Goal: Task Accomplishment & Management: Manage account settings

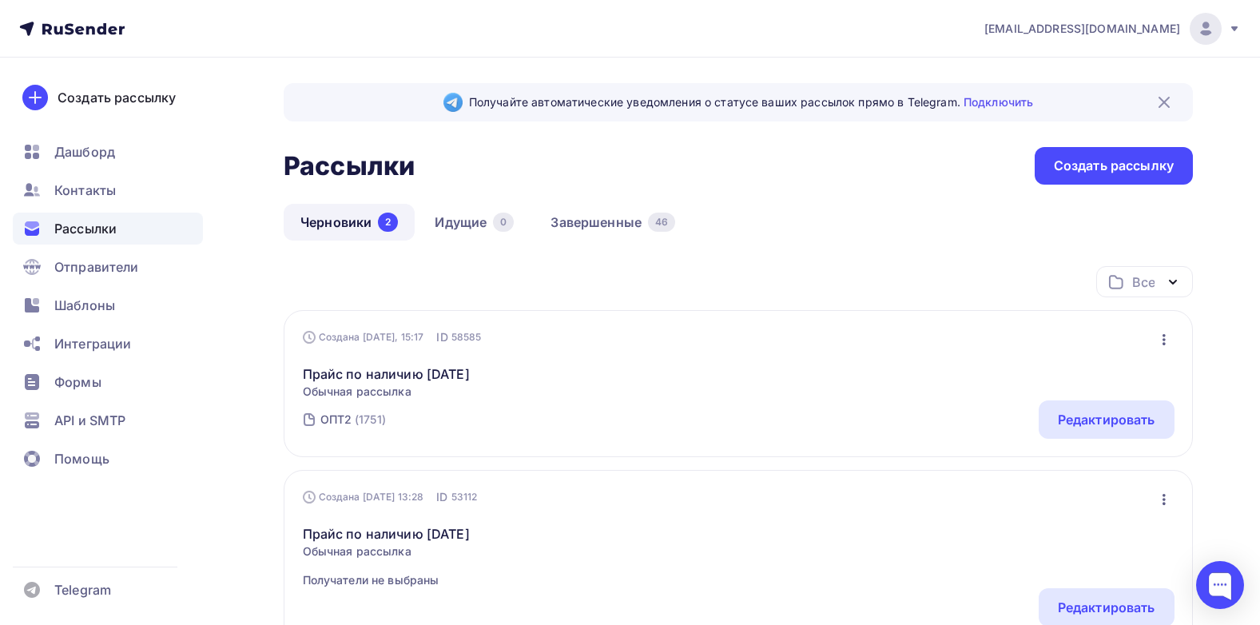
click at [345, 216] on link "Черновики 2" at bounding box center [349, 222] width 131 height 37
click at [346, 376] on link "Прайс по наличию [DATE]" at bounding box center [386, 373] width 167 height 19
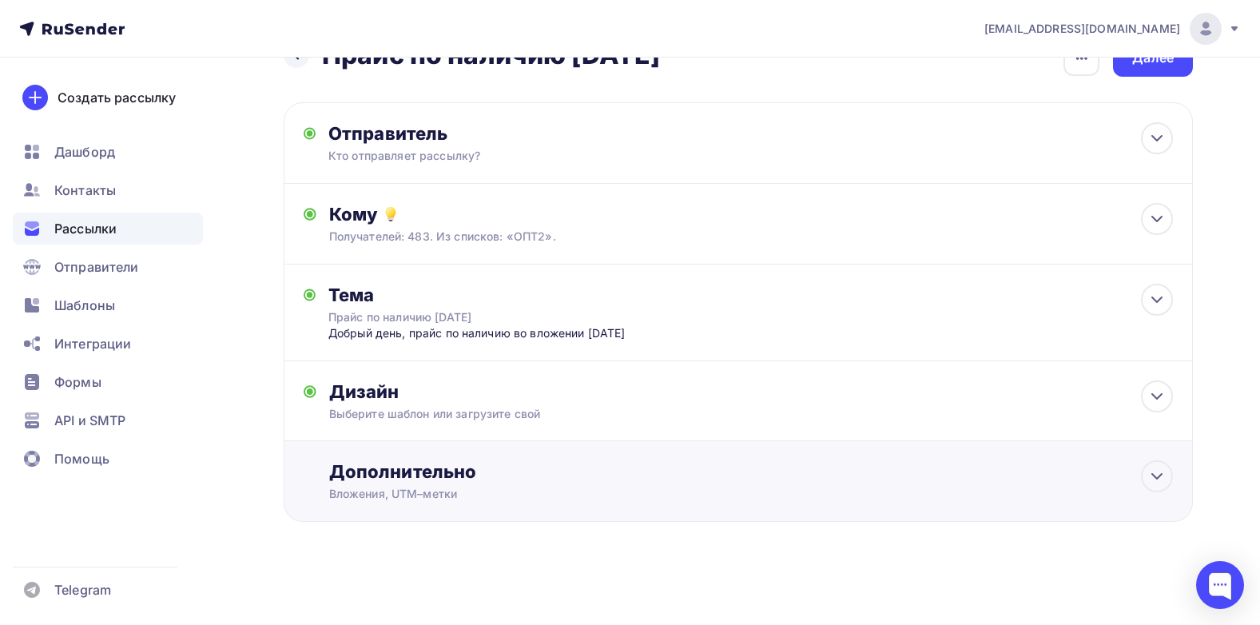
click at [403, 474] on div "Дополнительно" at bounding box center [750, 471] width 843 height 22
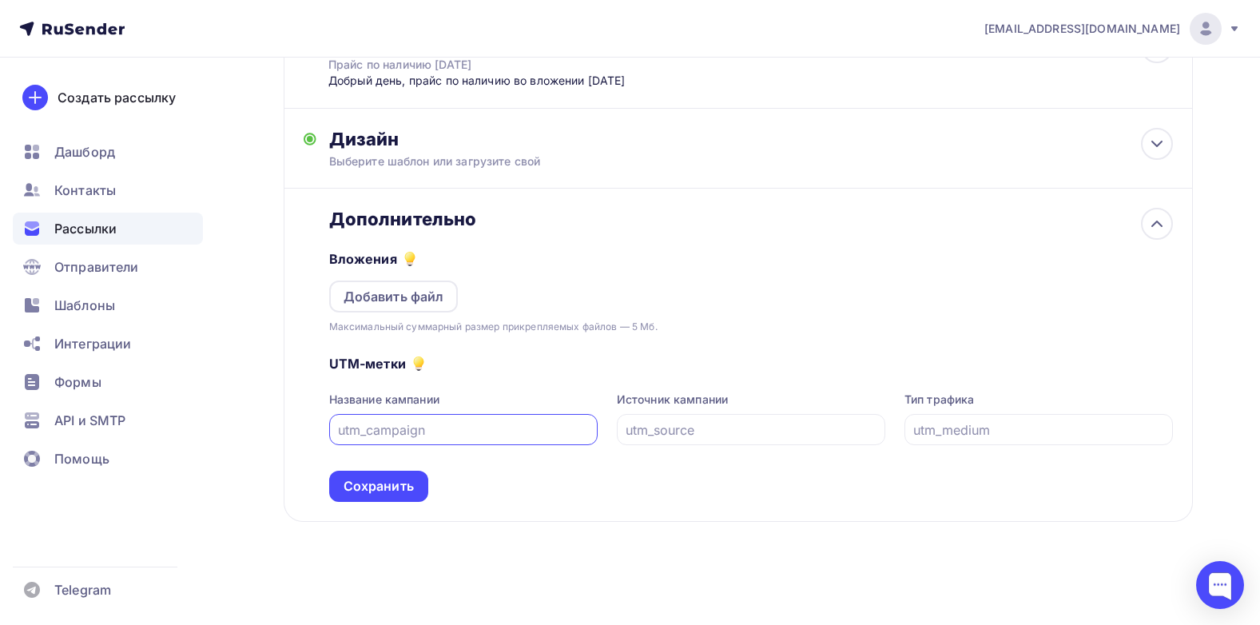
scroll to position [300, 0]
click at [411, 306] on div "Добавить файл" at bounding box center [393, 296] width 101 height 19
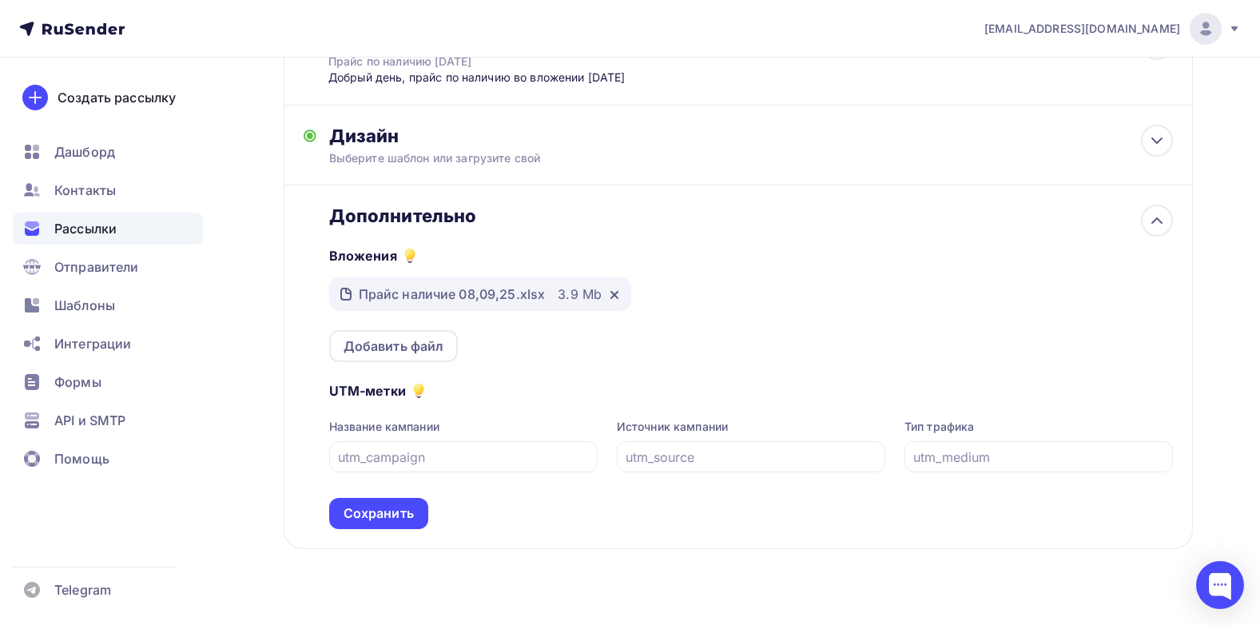
click at [844, 311] on div "Вложения Прайс наличие 08,09,25.xlsx 3.9 Mb Добавить файл" at bounding box center [750, 294] width 843 height 135
click at [570, 380] on div "UTM-метки Название кампании Источник кампании Тип трафика Сохранить" at bounding box center [750, 445] width 843 height 167
click at [380, 522] on div "Сохранить" at bounding box center [378, 513] width 70 height 18
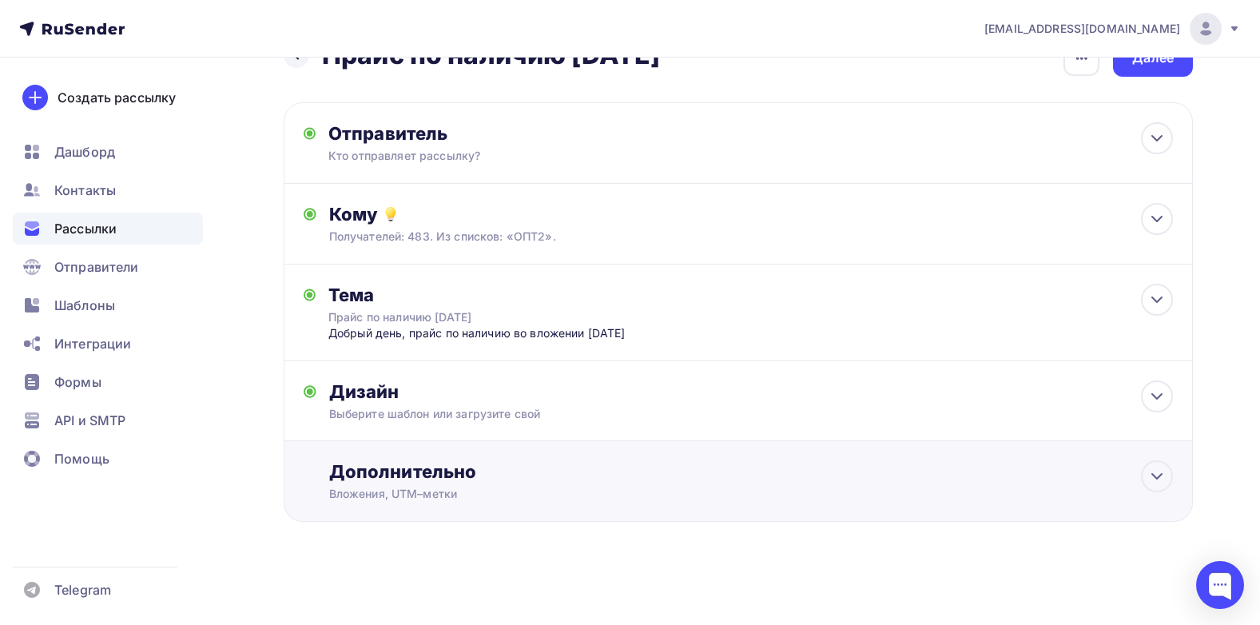
scroll to position [61, 0]
click at [1152, 471] on icon at bounding box center [1156, 475] width 19 height 19
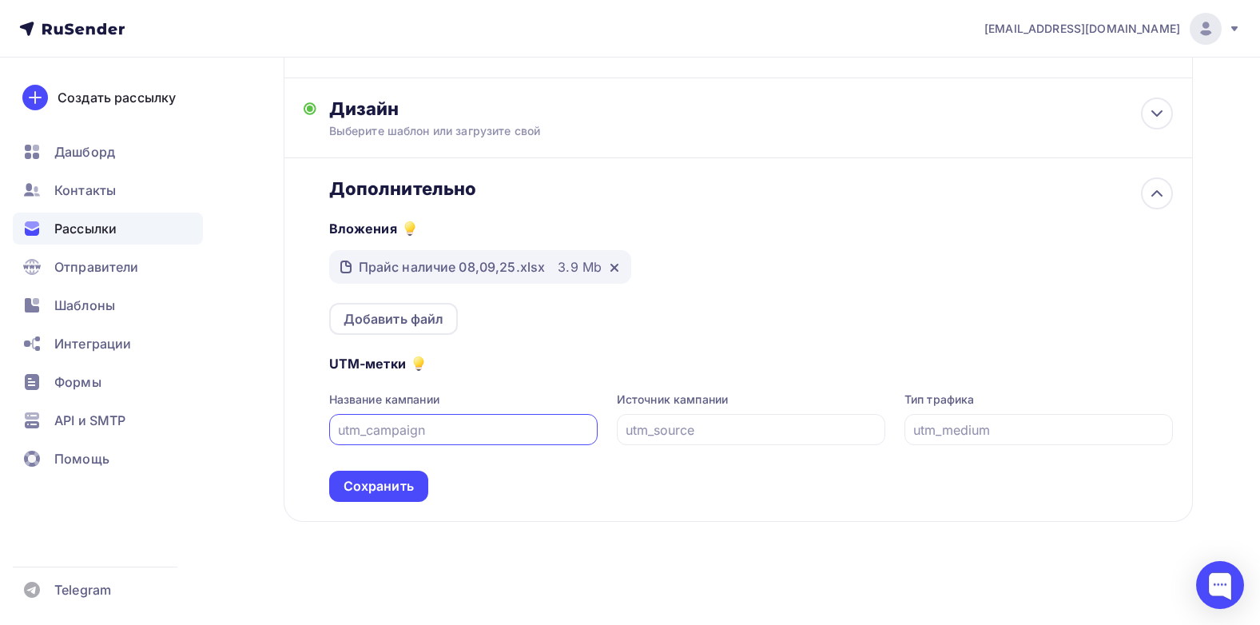
scroll to position [343, 0]
click at [382, 492] on div "Сохранить" at bounding box center [378, 486] width 70 height 18
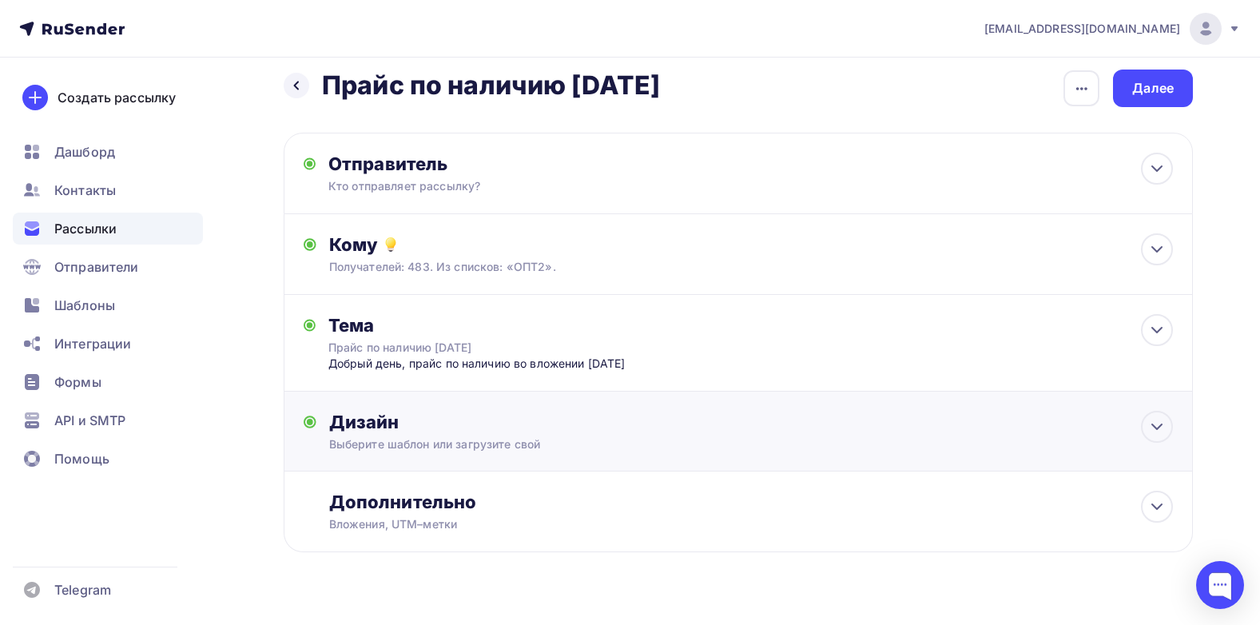
scroll to position [0, 0]
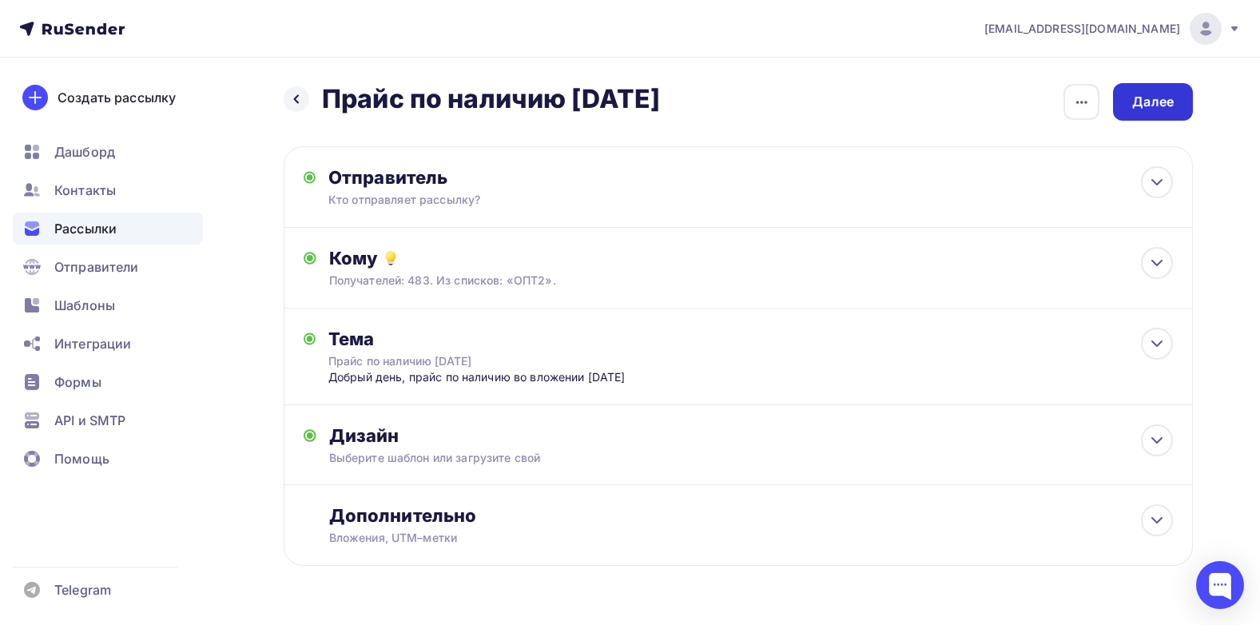
click at [1164, 101] on div "Далее" at bounding box center [1153, 102] width 42 height 18
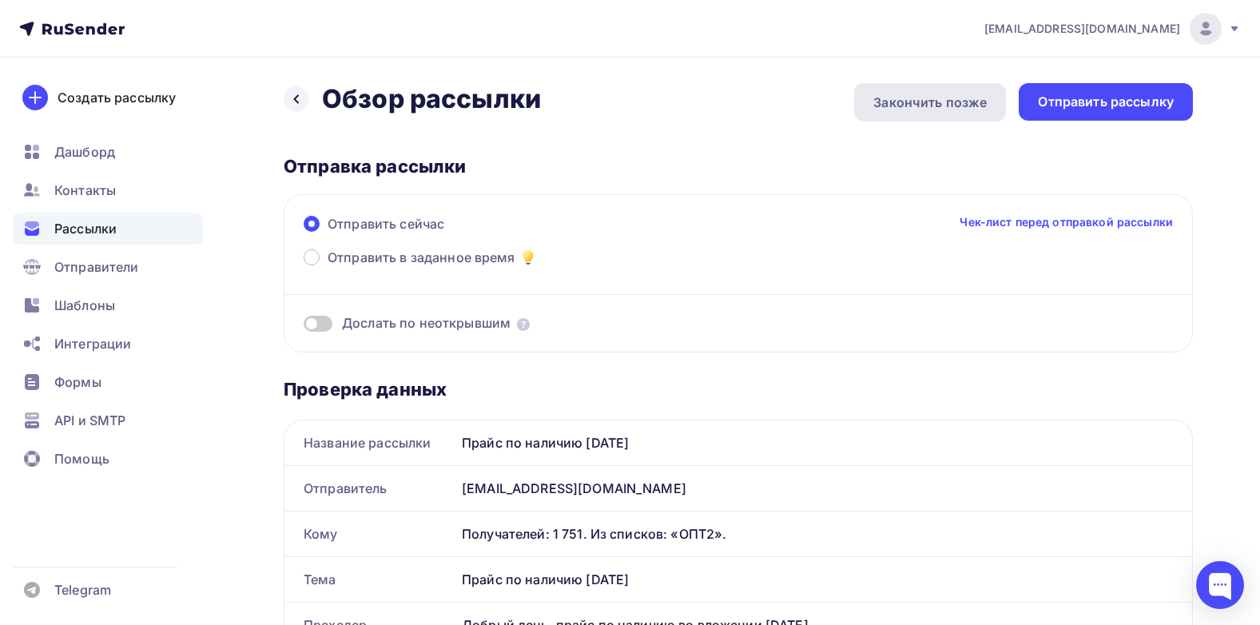
click at [908, 98] on div "Закончить позже" at bounding box center [929, 102] width 113 height 19
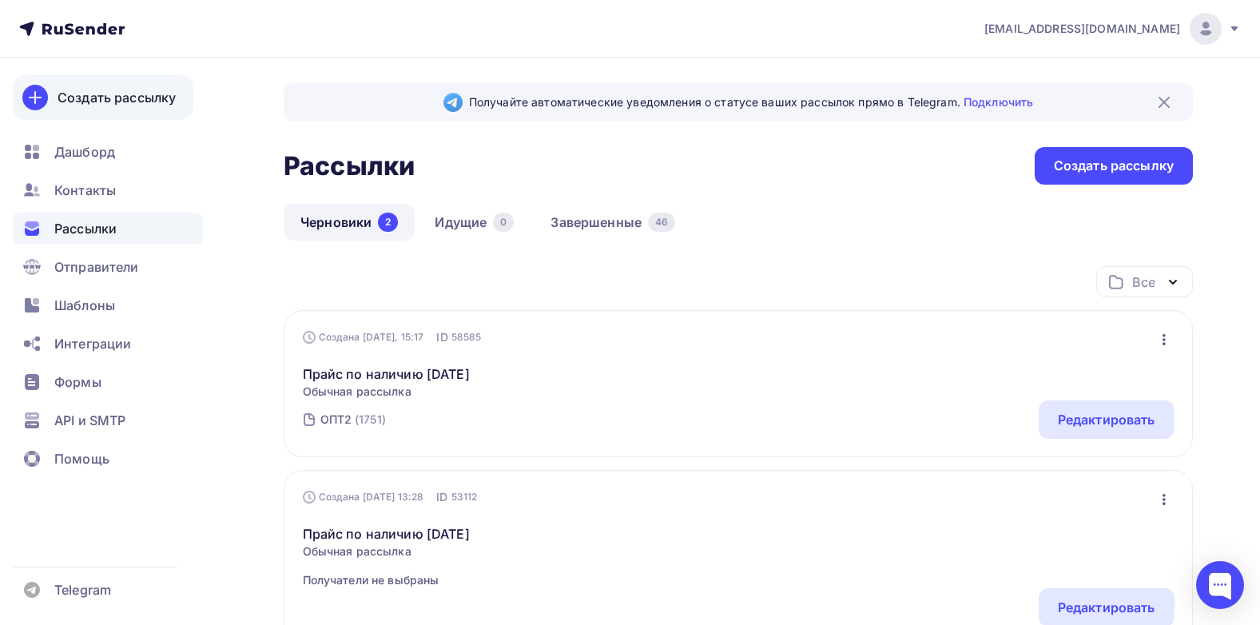
click at [58, 100] on link "Создать рассылку" at bounding box center [103, 97] width 181 height 45
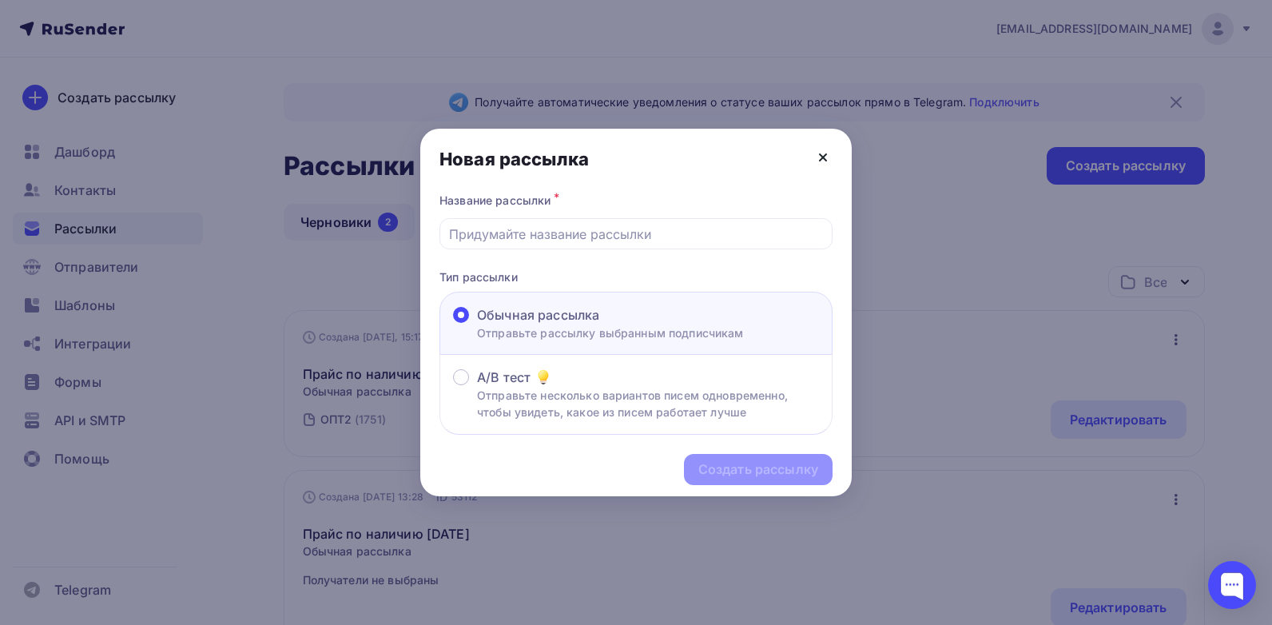
click at [831, 157] on div "Новая рассылка" at bounding box center [635, 159] width 431 height 61
click at [824, 156] on icon at bounding box center [823, 157] width 6 height 6
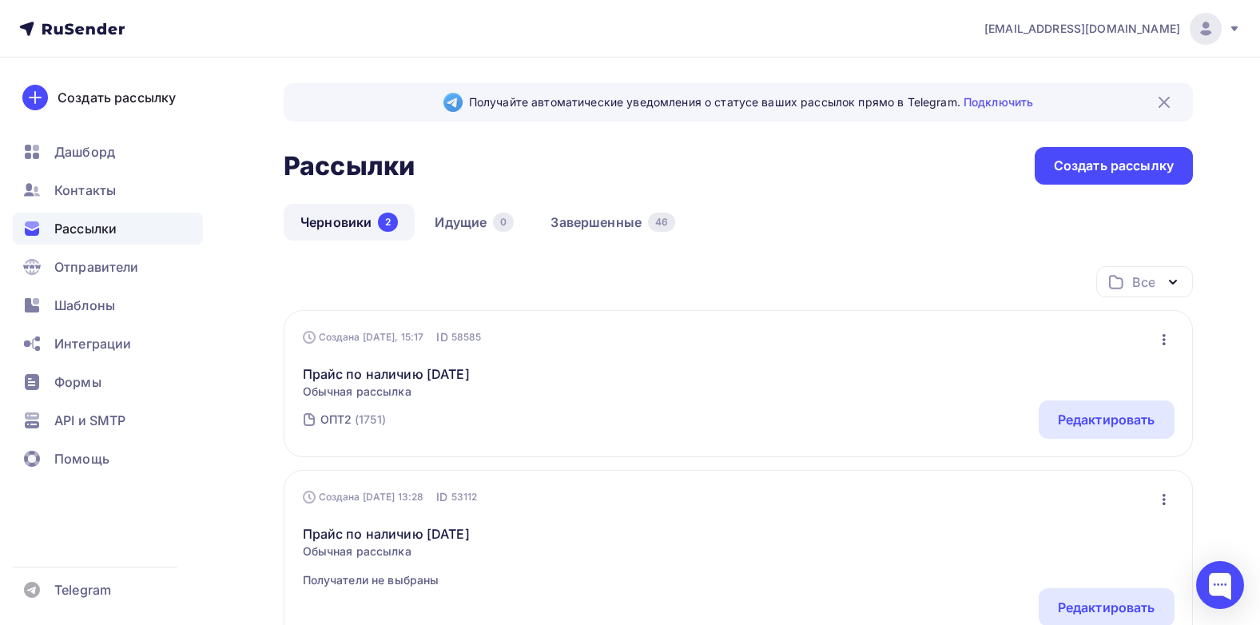
drag, startPoint x: 521, startPoint y: 379, endPoint x: 298, endPoint y: 374, distance: 222.9
click at [298, 374] on div "Создана [DATE], 15:17 ID 58585 Редактировать Копировать Добавить в папку Удалит…" at bounding box center [738, 383] width 909 height 147
drag, startPoint x: 298, startPoint y: 374, endPoint x: 335, endPoint y: 372, distance: 37.6
copy link "Прайс по наличию [DATE]"
click at [1122, 167] on div "Создать рассылку" at bounding box center [1114, 166] width 120 height 18
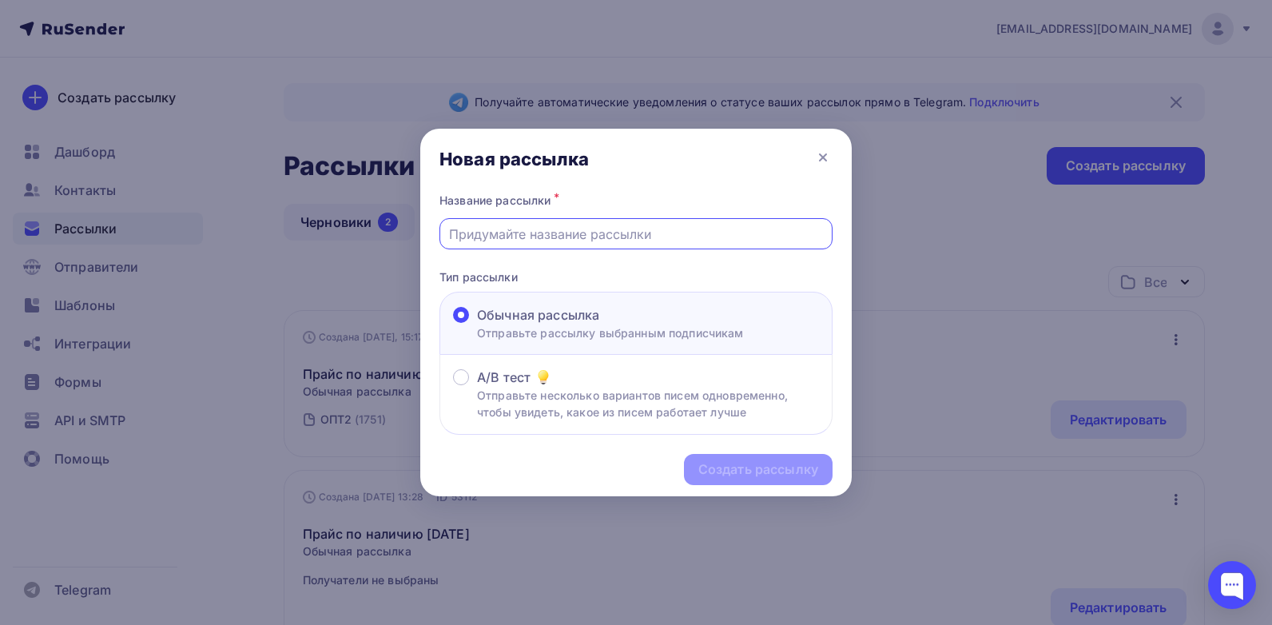
paste input "Прайс по наличию [DATE]"
type input "Прайс по наличию [DATE]"
click at [772, 465] on div "Создать рассылку" at bounding box center [758, 469] width 120 height 18
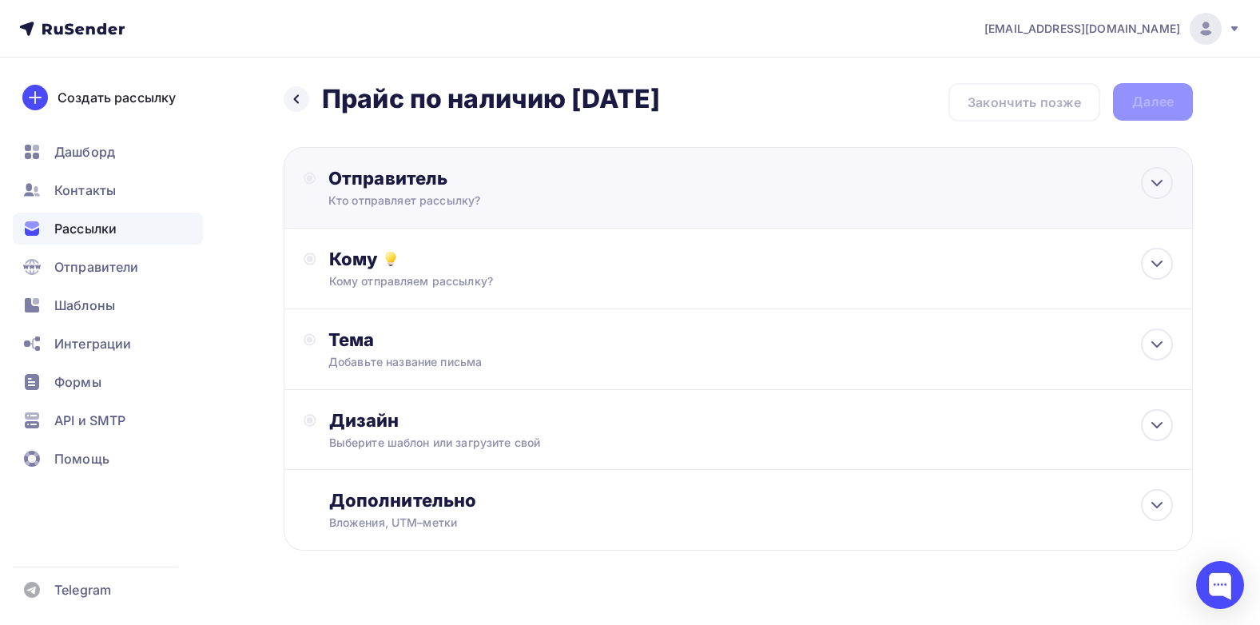
click at [408, 185] on div "Отправитель" at bounding box center [501, 178] width 346 height 22
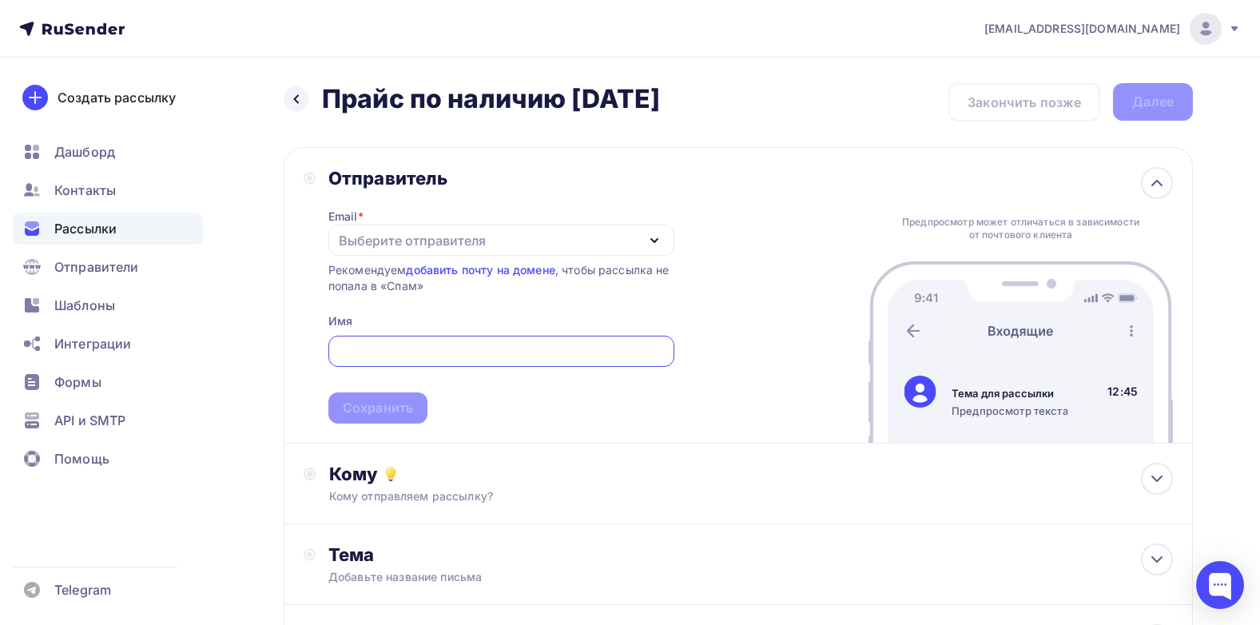
click at [400, 231] on div "Выберите отправителя" at bounding box center [412, 240] width 147 height 19
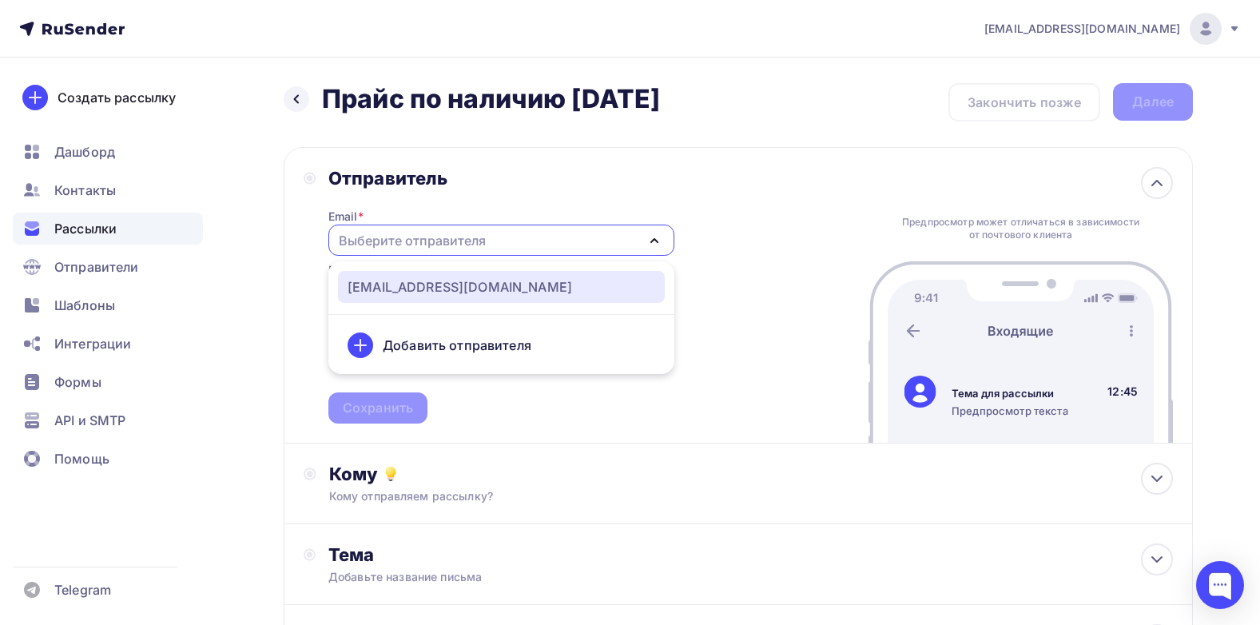
drag, startPoint x: 415, startPoint y: 297, endPoint x: 440, endPoint y: 284, distance: 27.9
click at [417, 296] on link "[EMAIL_ADDRESS][DOMAIN_NAME]" at bounding box center [501, 287] width 327 height 32
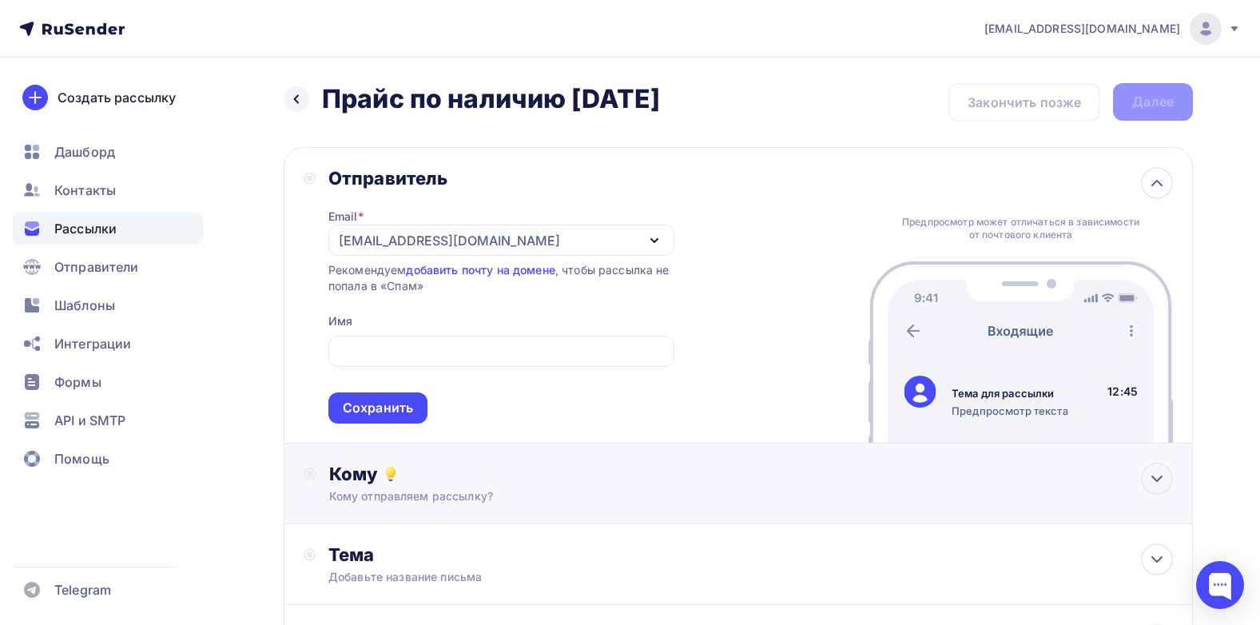
drag, startPoint x: 367, startPoint y: 403, endPoint x: 611, endPoint y: 354, distance: 249.4
click at [371, 402] on div "Сохранить" at bounding box center [378, 408] width 70 height 18
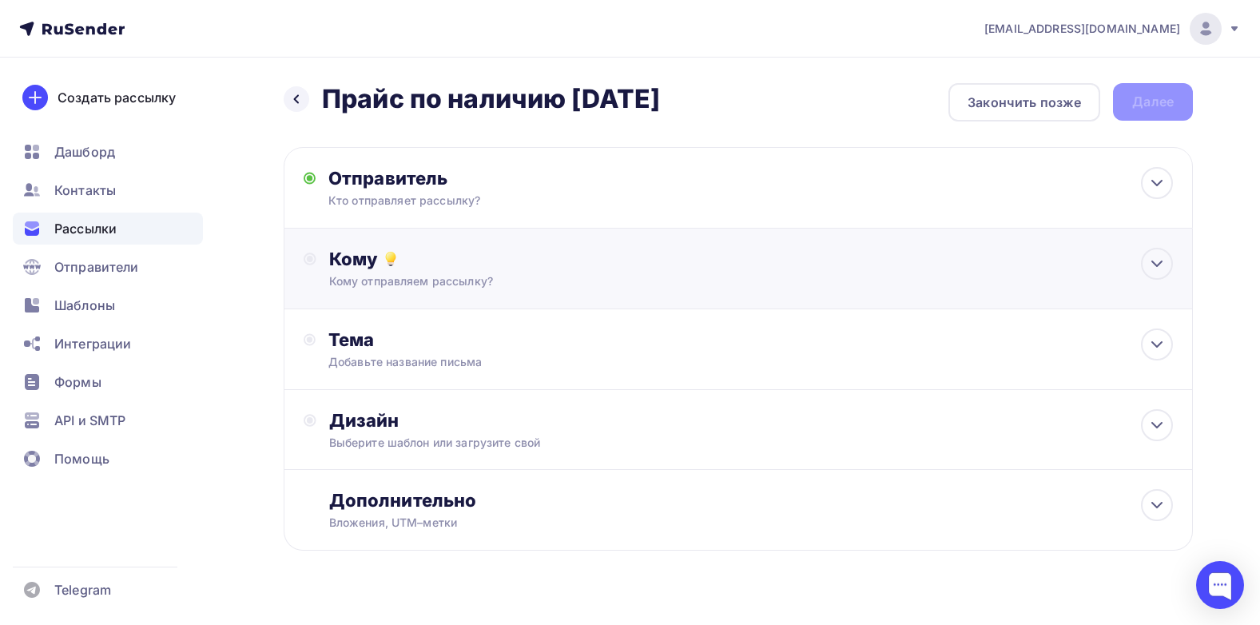
click at [355, 272] on div "Кому Кому отправляем рассылку? Списки получателей Выберите список Все списки id…" at bounding box center [750, 269] width 843 height 42
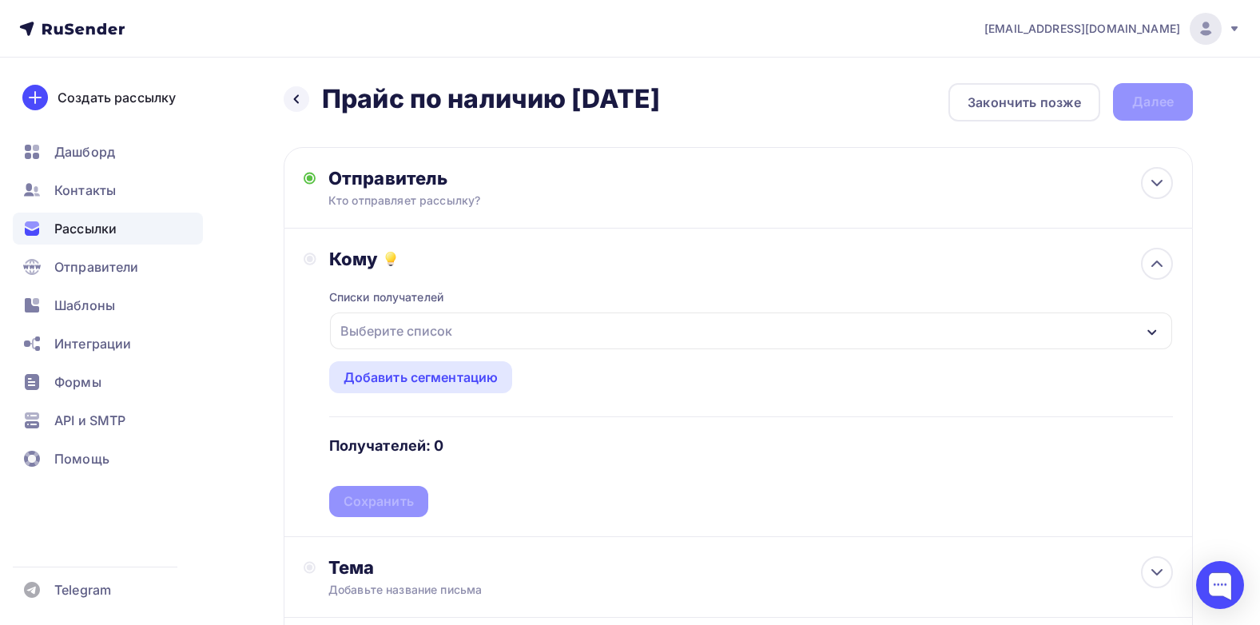
click at [435, 324] on div "Выберите список" at bounding box center [396, 330] width 125 height 29
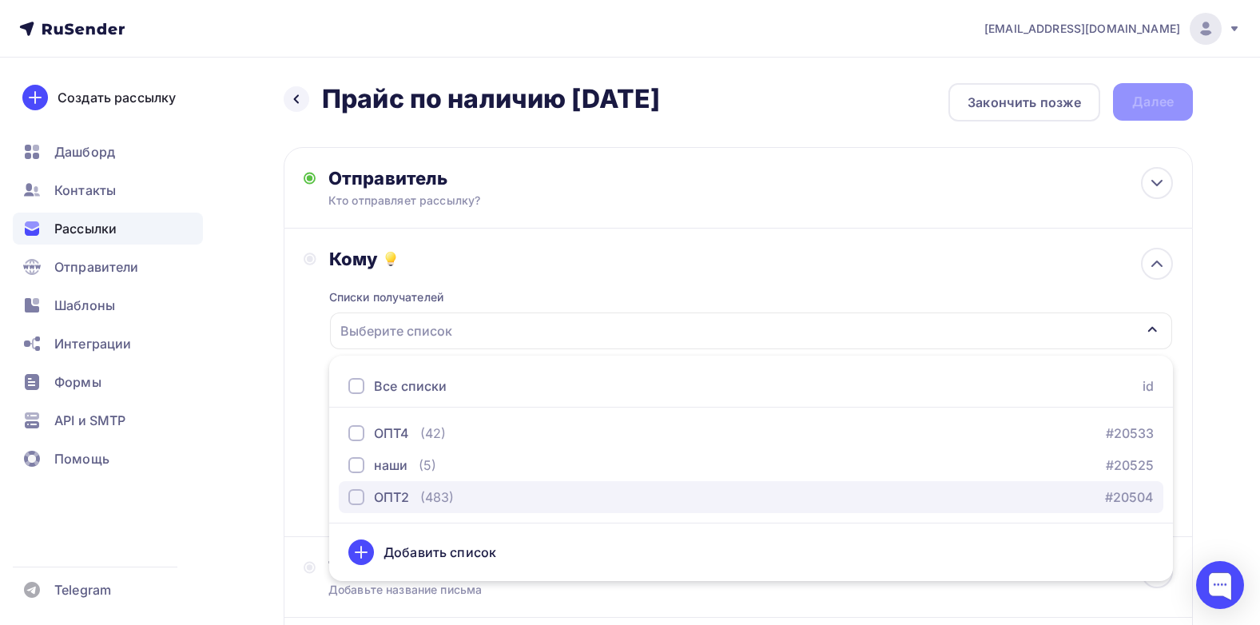
drag, startPoint x: 347, startPoint y: 490, endPoint x: 357, endPoint y: 490, distance: 9.6
click at [350, 490] on button "ОПТ2 (483) #20504" at bounding box center [751, 497] width 824 height 32
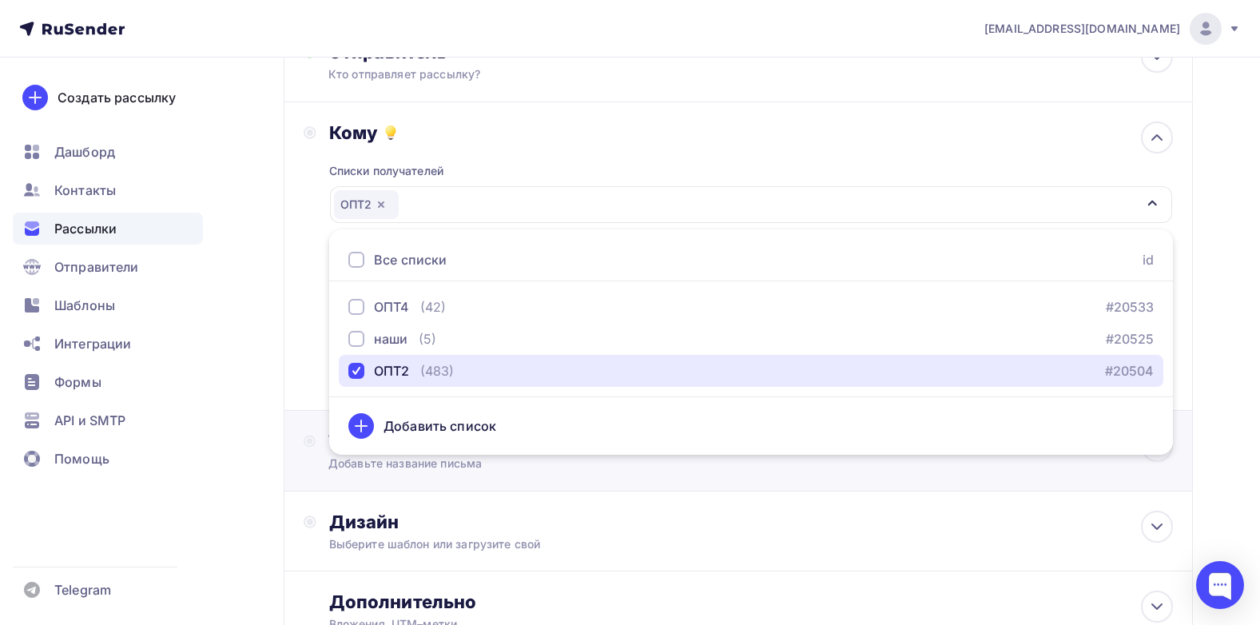
scroll to position [256, 0]
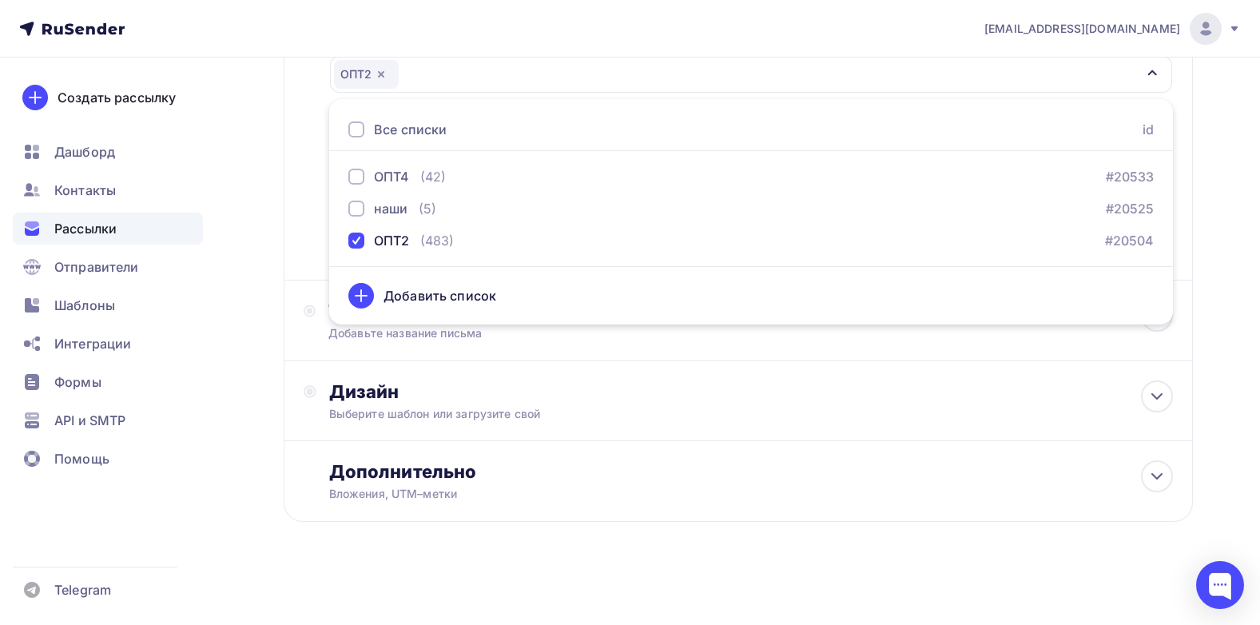
click at [880, 138] on div "Все списки id" at bounding box center [750, 130] width 843 height 42
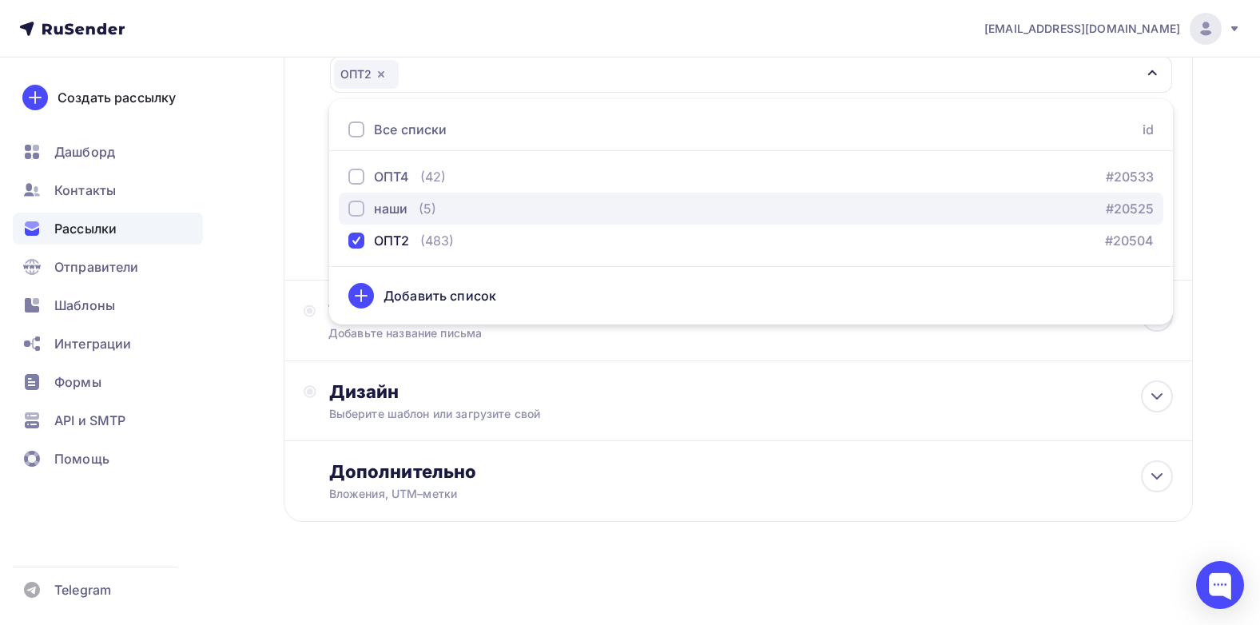
click at [731, 198] on button "наши (5) #20525" at bounding box center [751, 208] width 824 height 32
click at [358, 205] on div "button" at bounding box center [356, 208] width 16 height 16
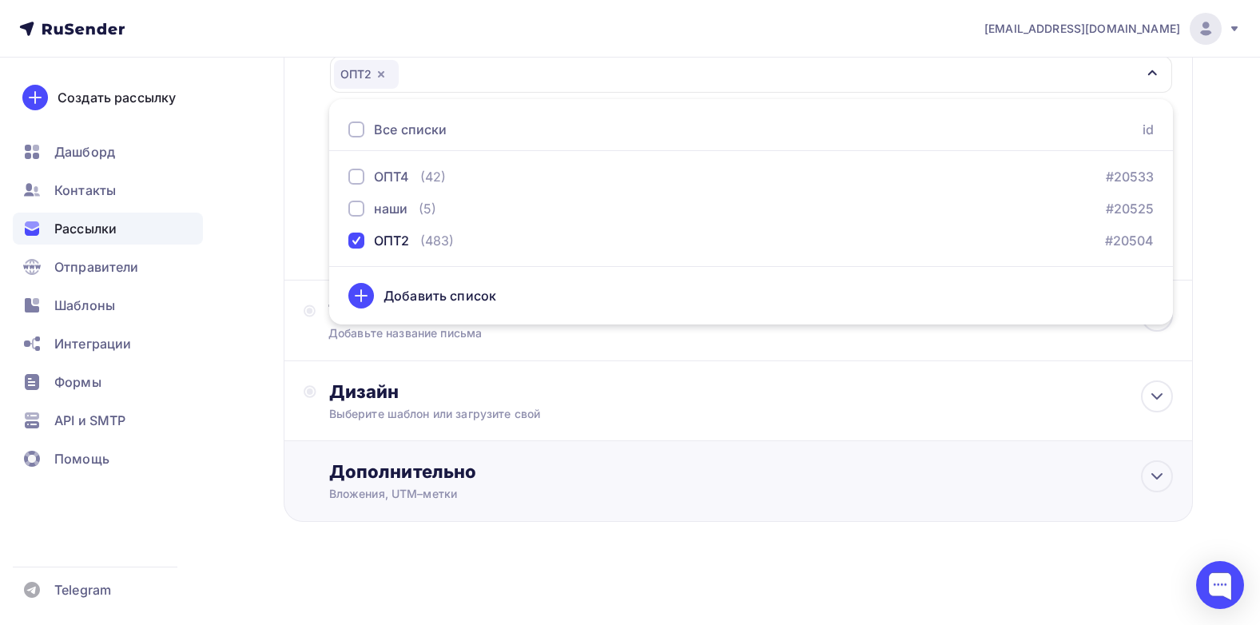
click at [732, 450] on div "Дополнительно Вложения, UTM–метки Вложения Добавить файл Максимальный суммарный…" at bounding box center [738, 481] width 909 height 81
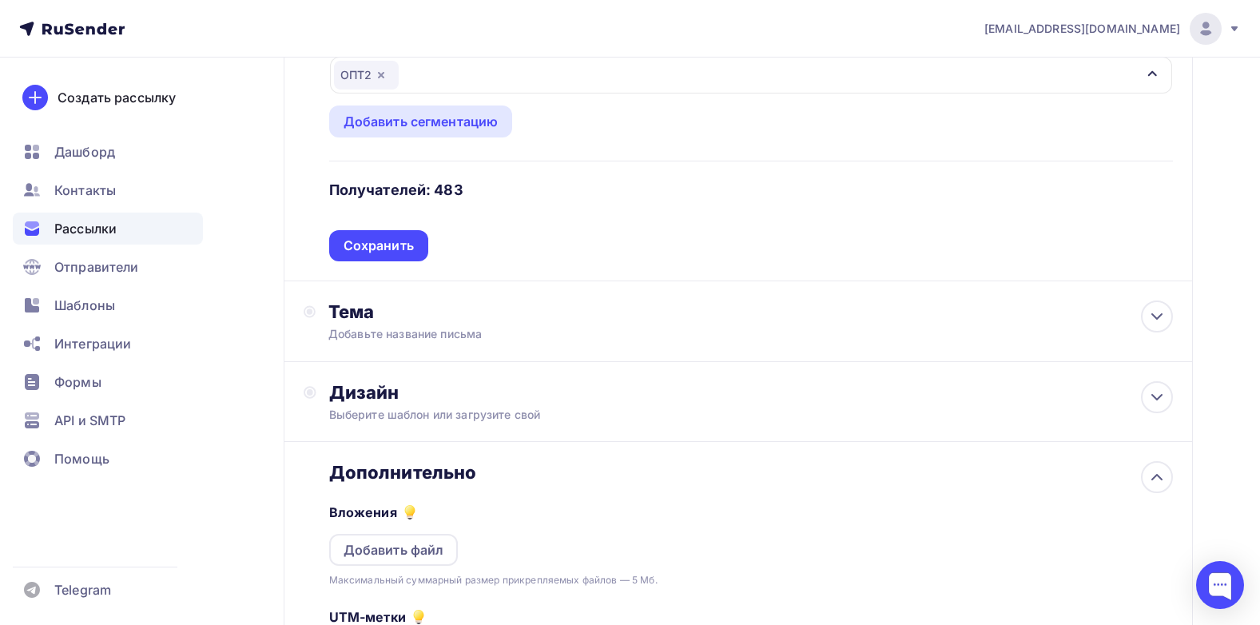
scroll to position [0, 0]
drag, startPoint x: 381, startPoint y: 241, endPoint x: 554, endPoint y: 253, distance: 172.9
click at [383, 242] on div "Сохранить" at bounding box center [378, 245] width 70 height 18
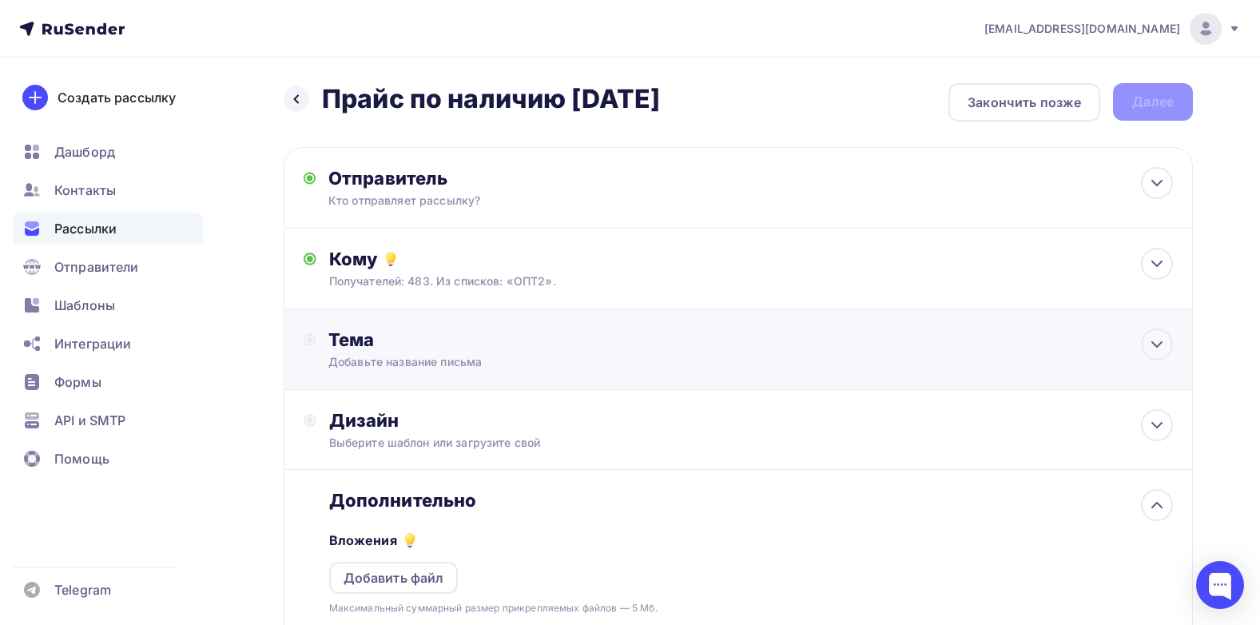
click at [378, 357] on div "Добавьте название письма" at bounding box center [470, 362] width 284 height 16
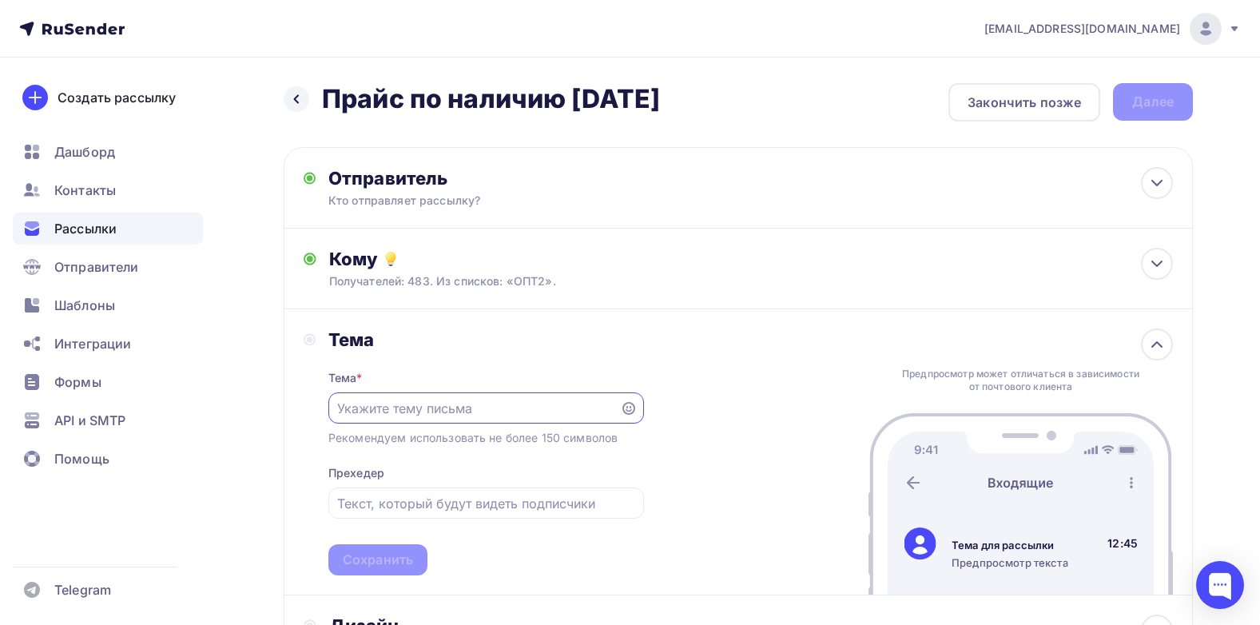
paste input "Прайс по наличию [DATE]"
type input "Прайс по наличию [DATE]"
click at [749, 412] on div "Тема Тема * Прайс по наличию [DATE] Рекомендуем использовать не более 150 симво…" at bounding box center [738, 452] width 909 height 286
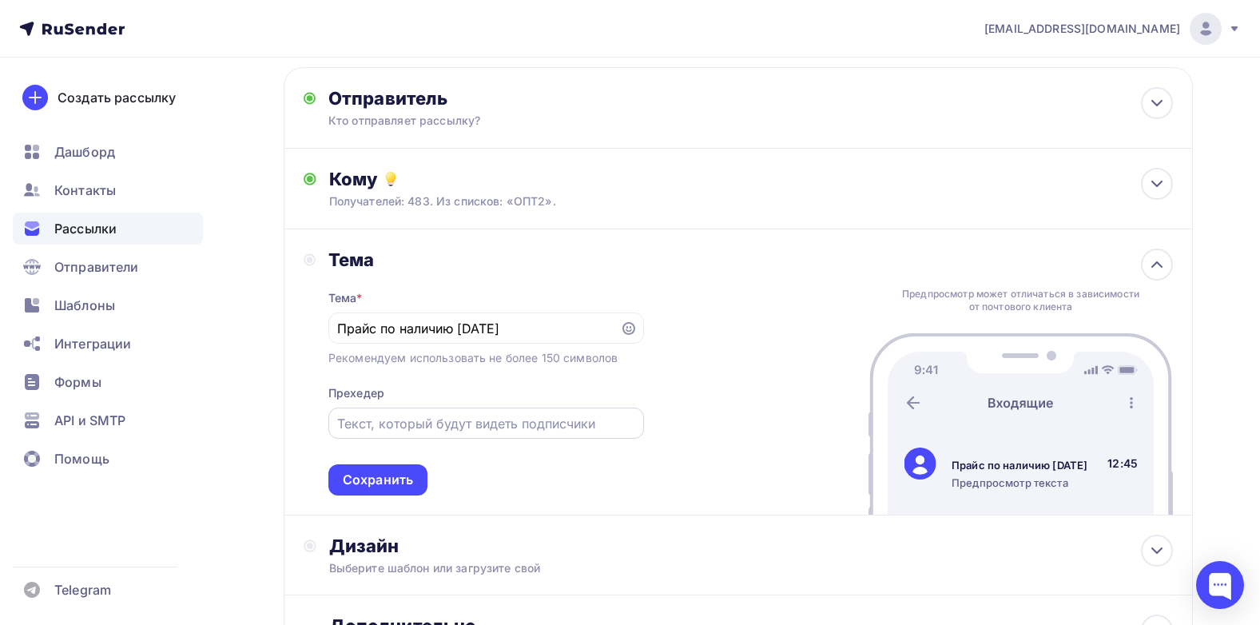
drag, startPoint x: 387, startPoint y: 426, endPoint x: 400, endPoint y: 423, distance: 13.9
click at [396, 423] on input "text" at bounding box center [485, 423] width 297 height 19
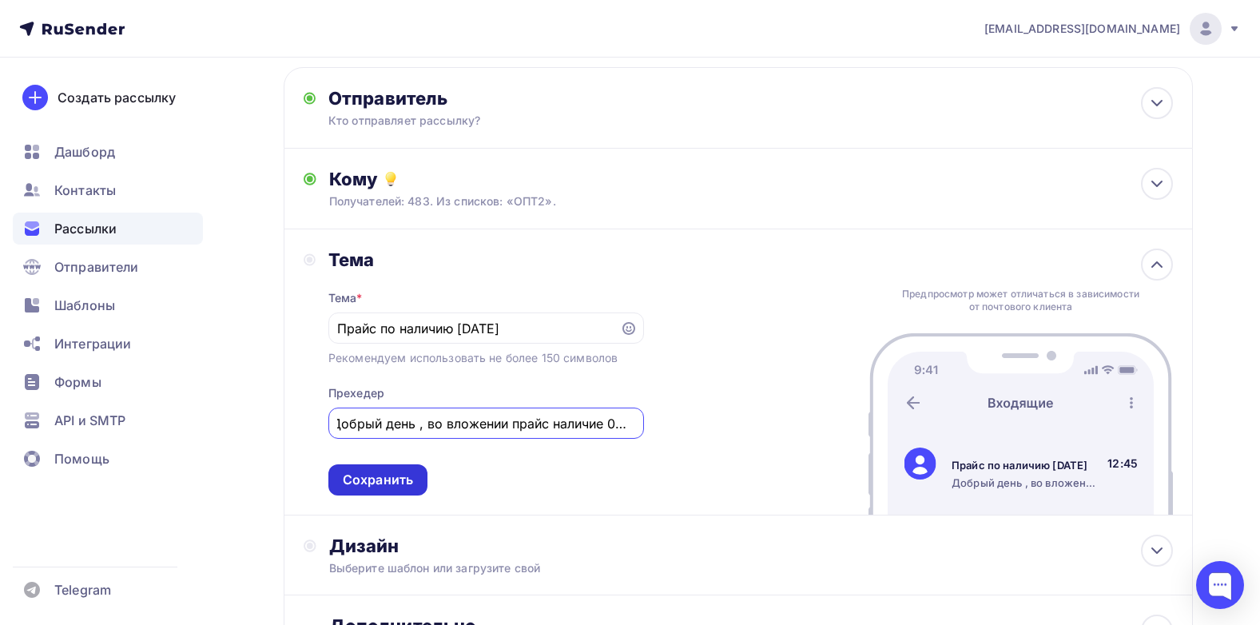
type input "Добрый день , во вложении прайс наличие 08,09"
click at [363, 480] on div "Сохранить" at bounding box center [378, 479] width 70 height 18
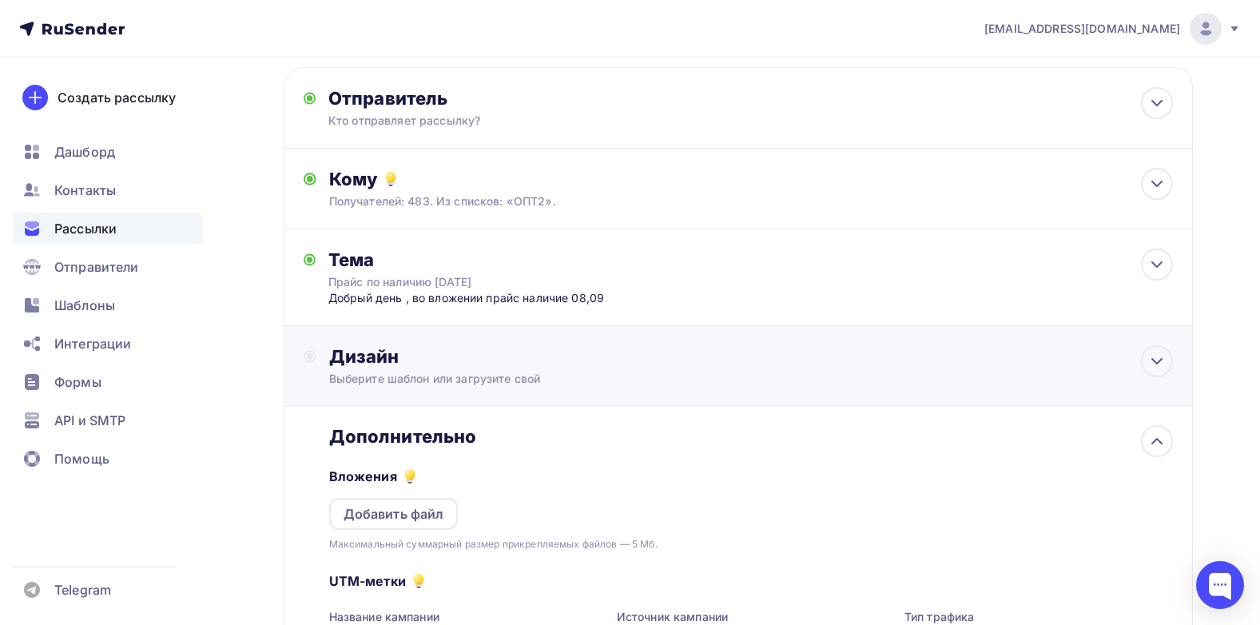
click at [397, 368] on div "Дизайн Выберите шаблон или загрузите свой" at bounding box center [750, 366] width 843 height 42
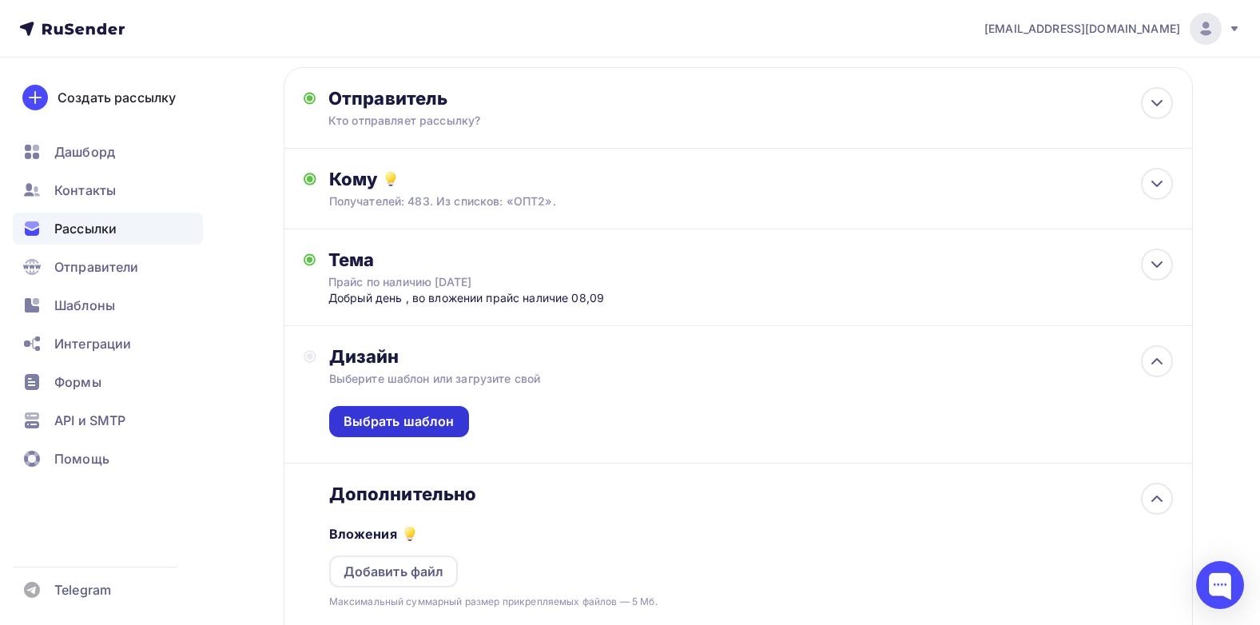
click at [398, 421] on div "Выбрать шаблон" at bounding box center [398, 421] width 111 height 18
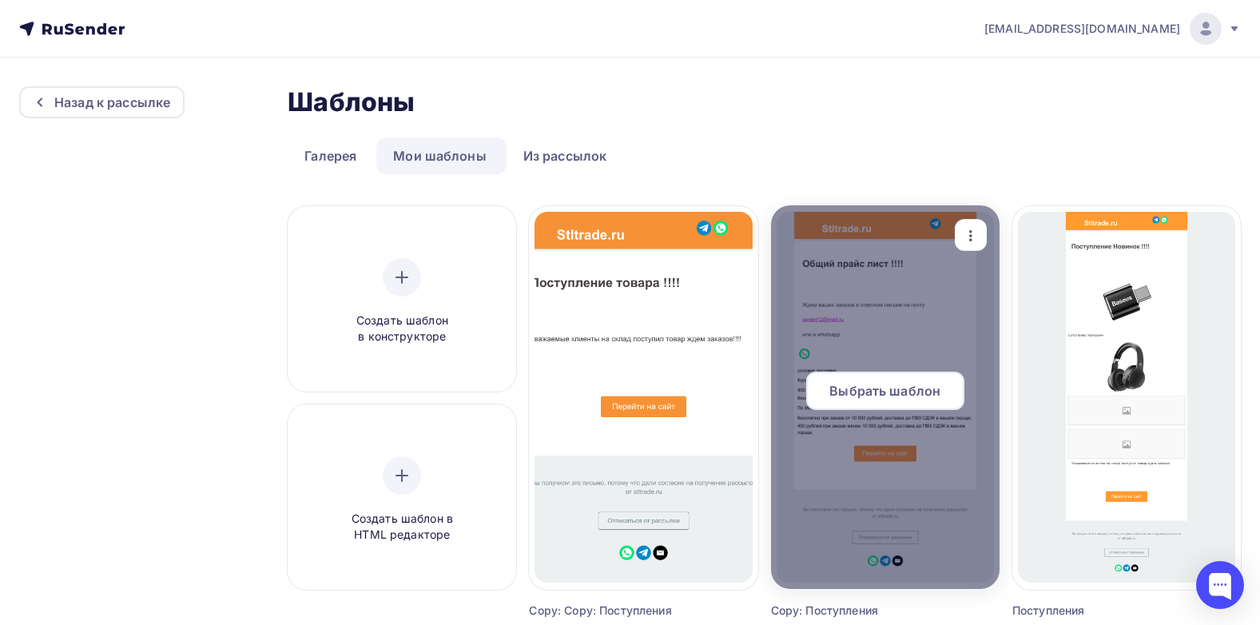
click at [885, 371] on div at bounding box center [885, 396] width 228 height 383
click at [884, 394] on span "Выбрать шаблон" at bounding box center [884, 390] width 111 height 19
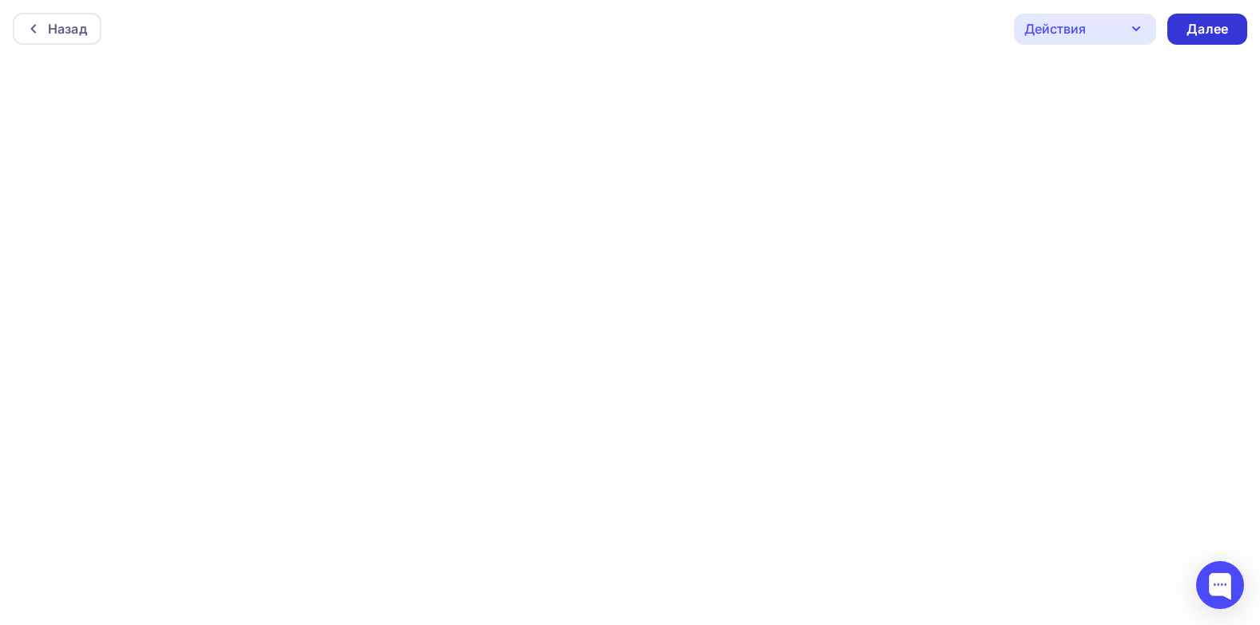
click at [1220, 34] on div "Далее" at bounding box center [1207, 29] width 42 height 18
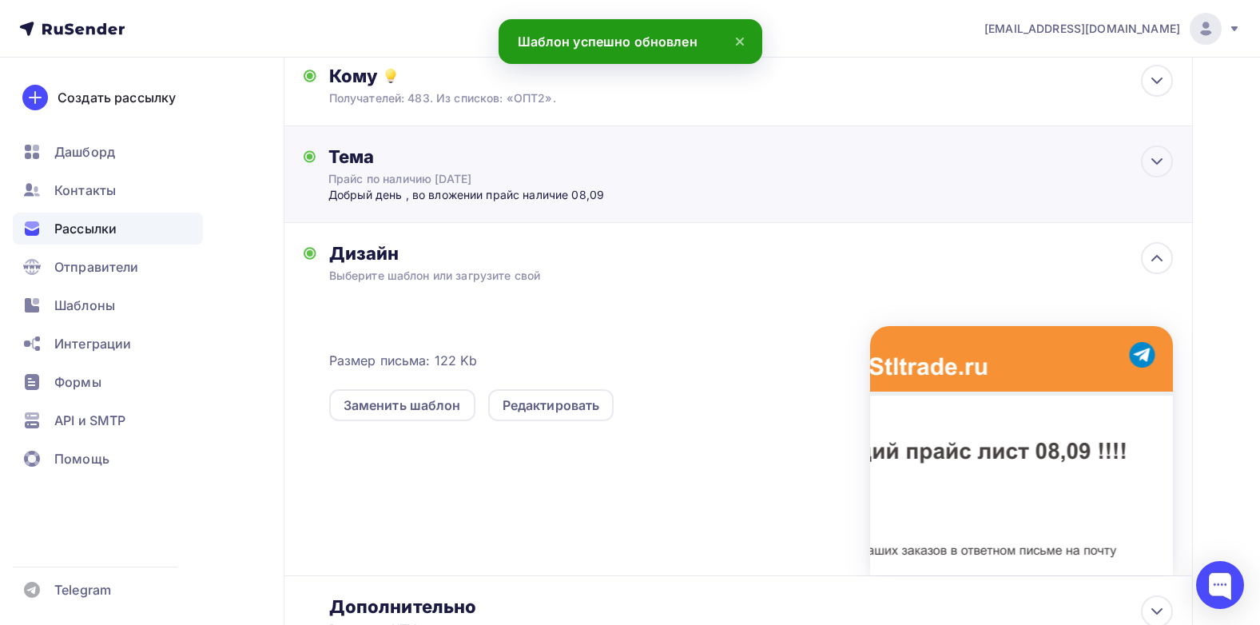
scroll to position [318, 0]
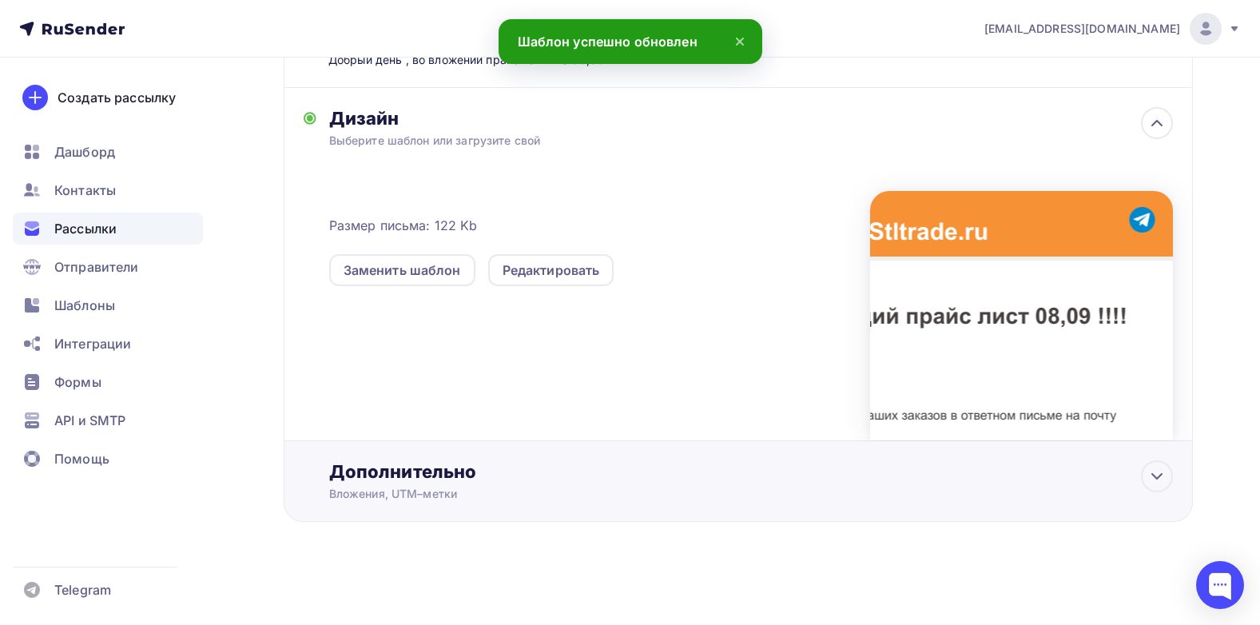
click at [379, 470] on div "Дополнительно" at bounding box center [750, 471] width 843 height 22
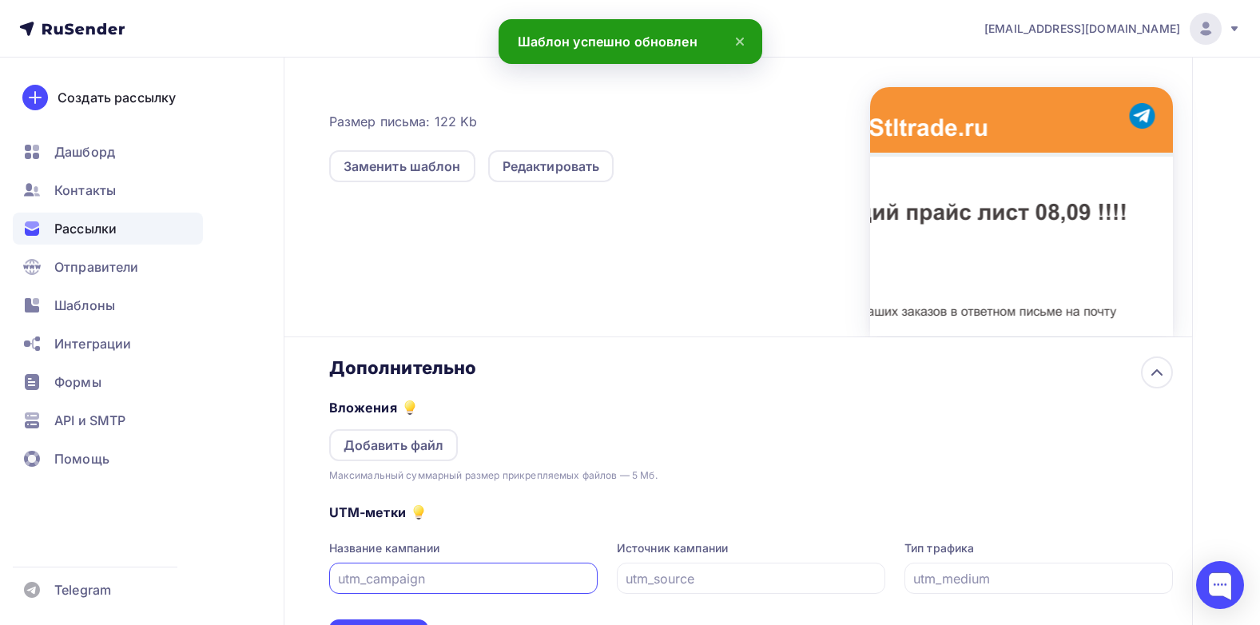
scroll to position [557, 0]
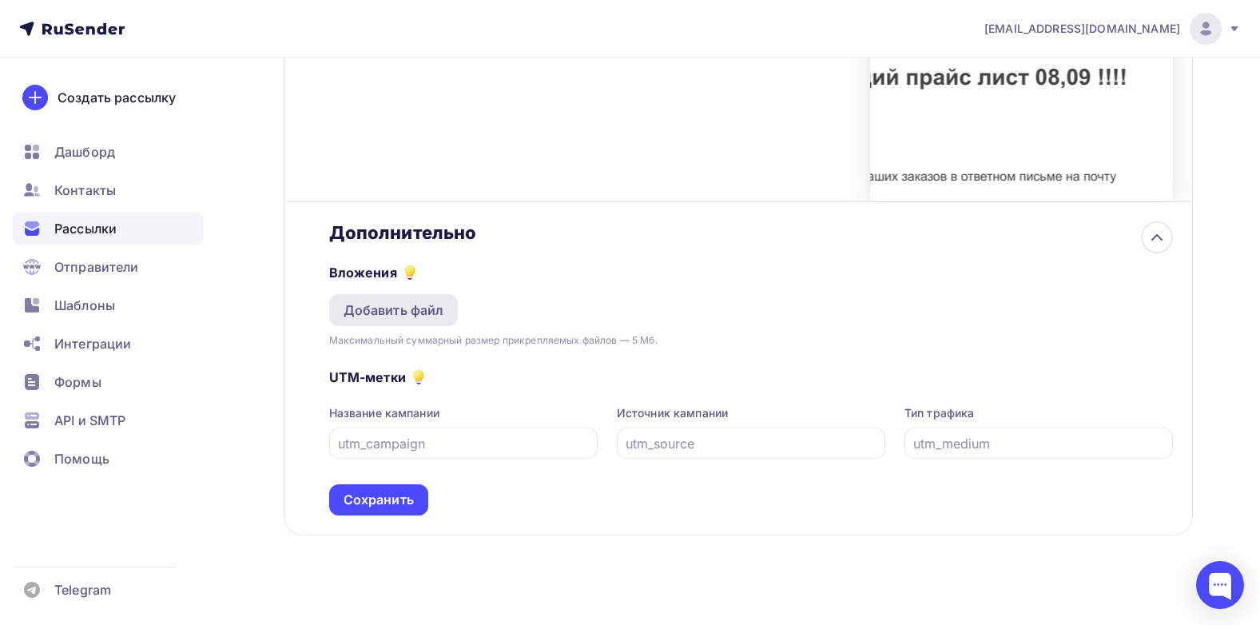
click at [423, 311] on div "Добавить файл" at bounding box center [393, 309] width 101 height 19
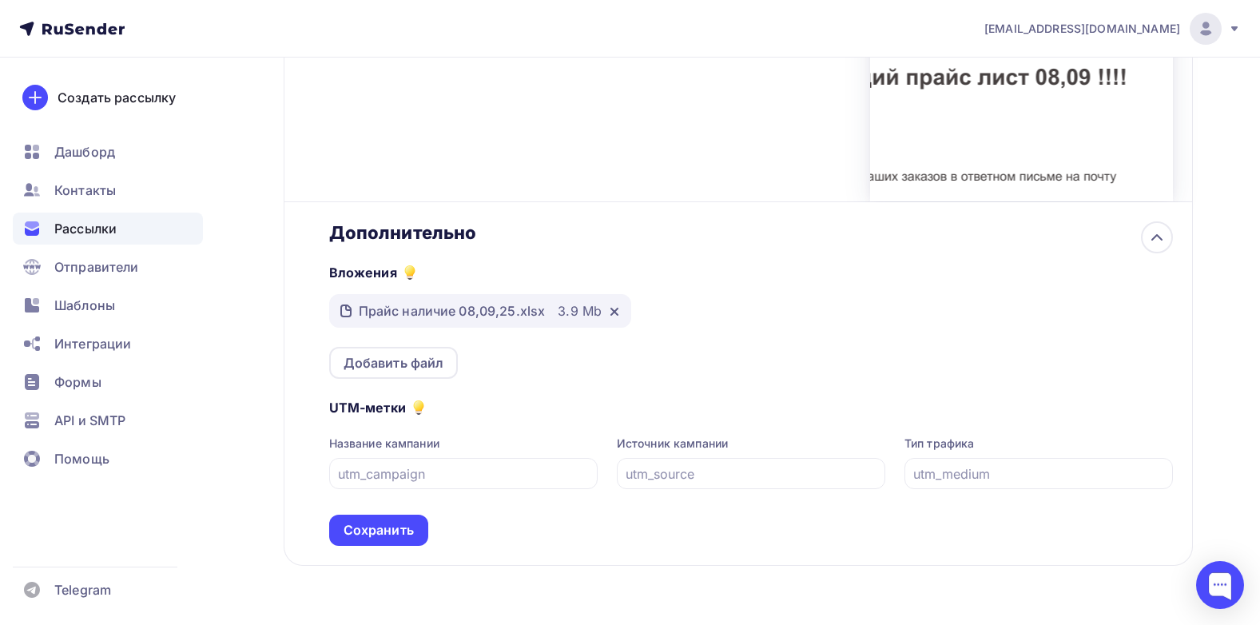
click at [846, 350] on div "Вложения Прайс наличие 08,09,25.xlsx 3.9 Mb Добавить файл" at bounding box center [750, 311] width 843 height 135
click at [509, 376] on div "Вложения Прайс наличие 08,09,25.xlsx 3.9 Mb Добавить файл" at bounding box center [750, 311] width 843 height 135
click at [370, 536] on div "Сохранить" at bounding box center [378, 530] width 70 height 18
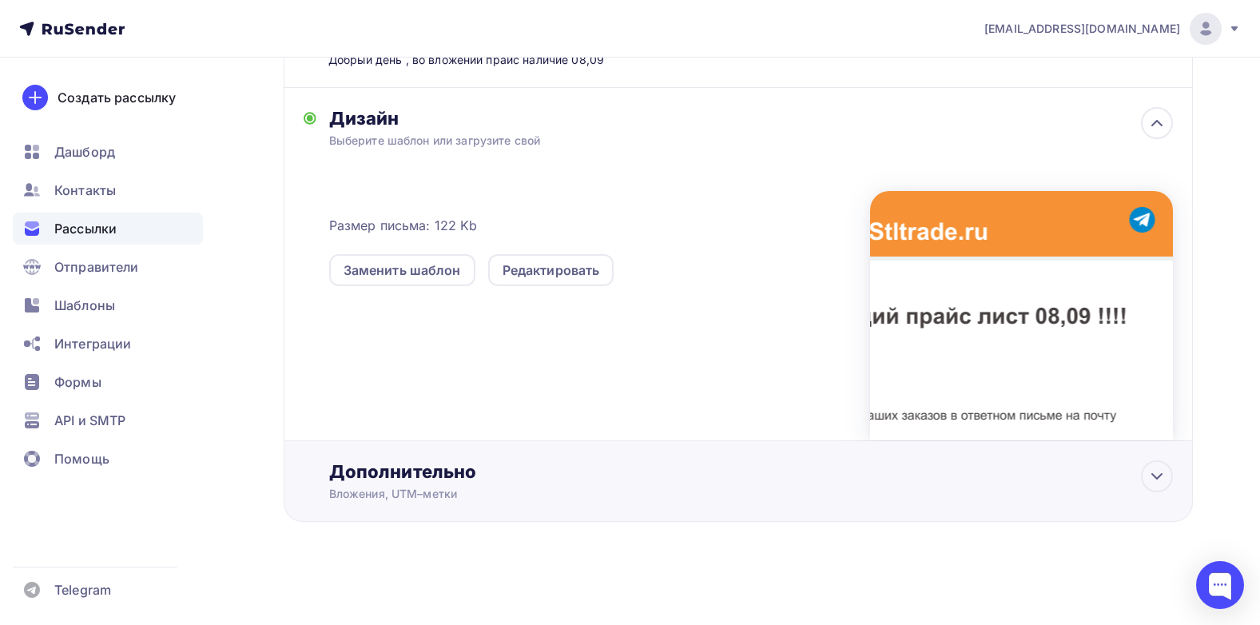
scroll to position [318, 0]
click at [390, 487] on div "Вложения, UTM–метки" at bounding box center [709, 494] width 760 height 16
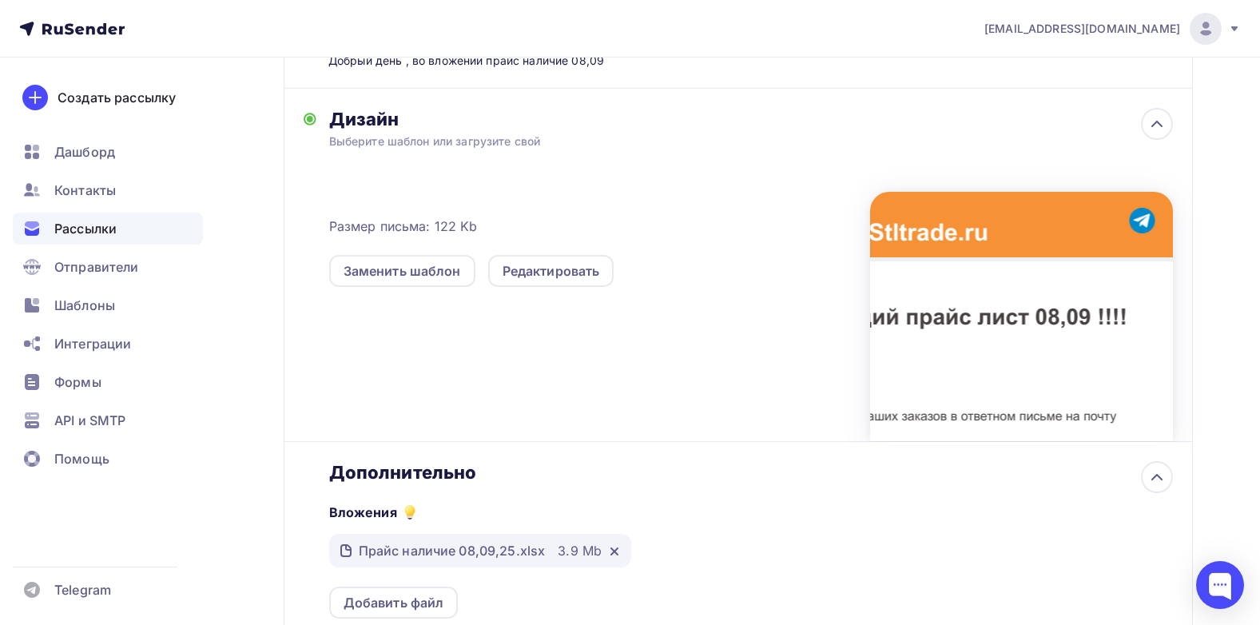
scroll to position [0, 0]
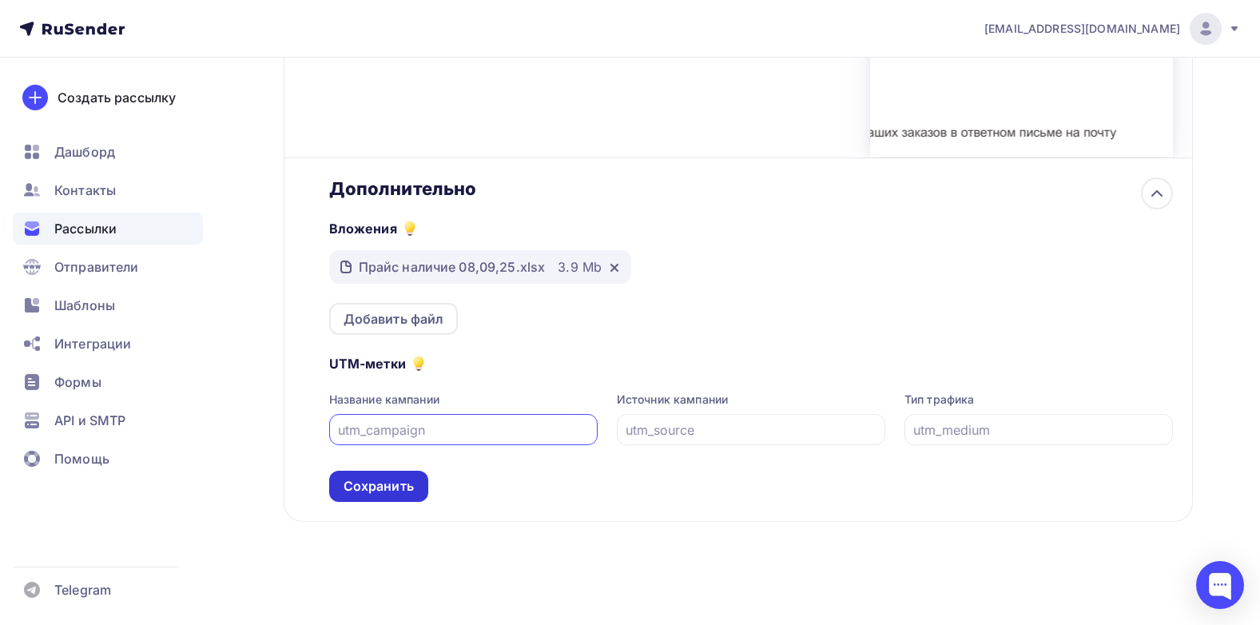
click at [364, 495] on div "Сохранить" at bounding box center [378, 485] width 99 height 31
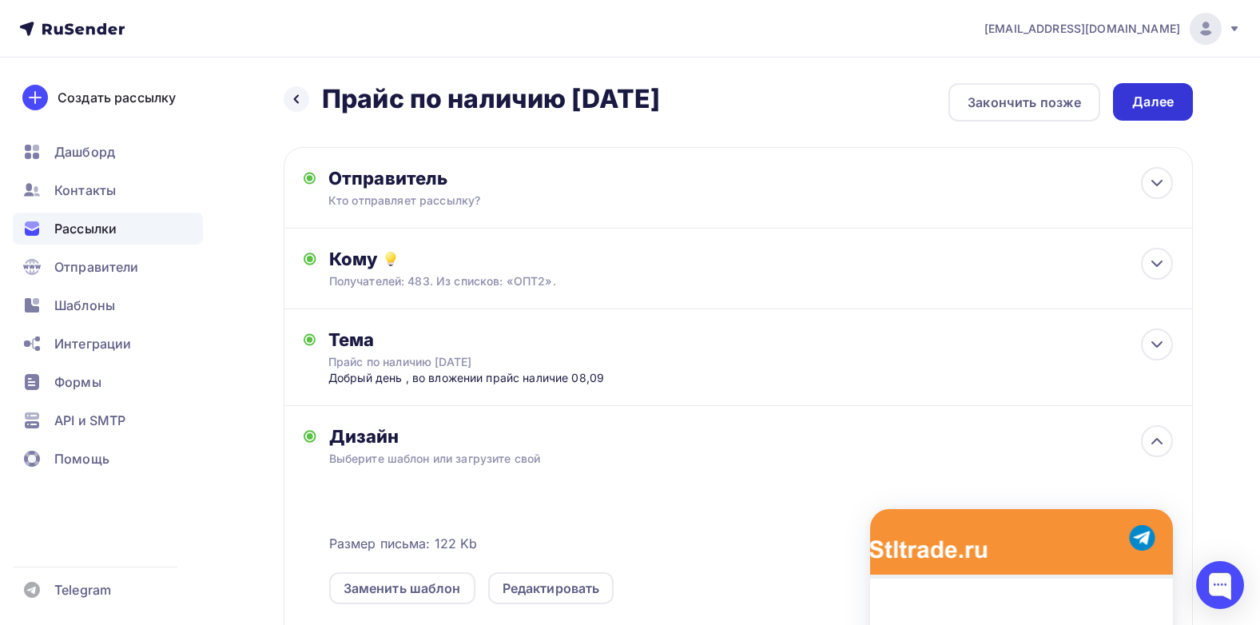
click at [1169, 97] on div "Далее" at bounding box center [1153, 102] width 42 height 18
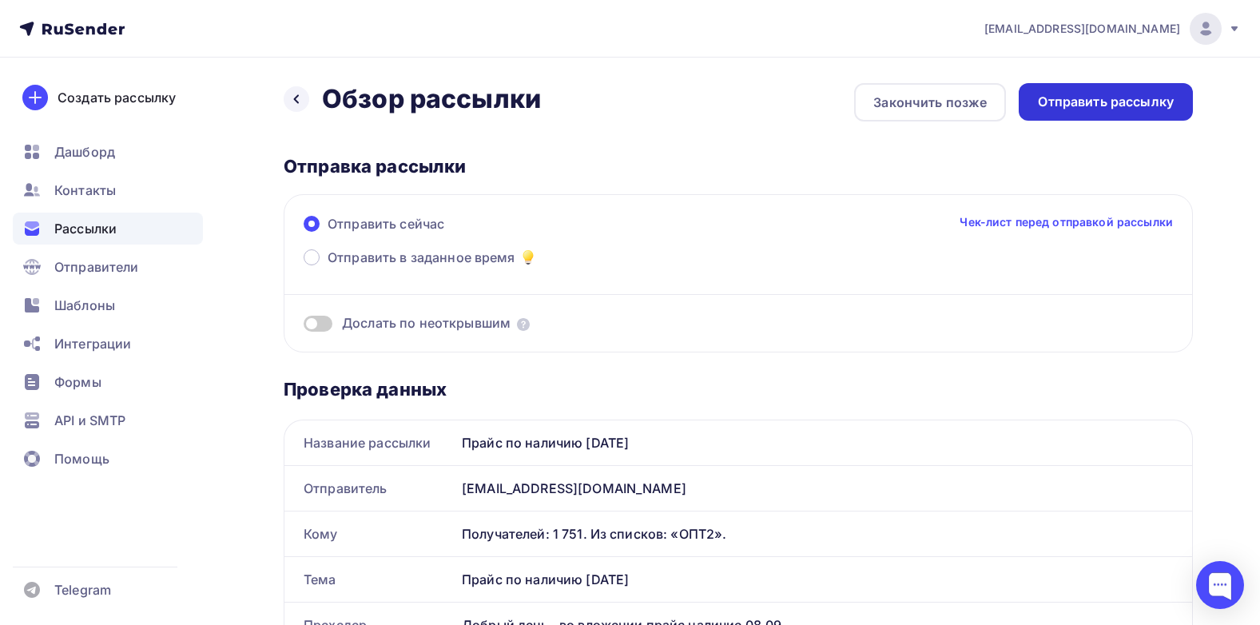
click at [1144, 97] on div "Отправить рассылку" at bounding box center [1106, 102] width 136 height 18
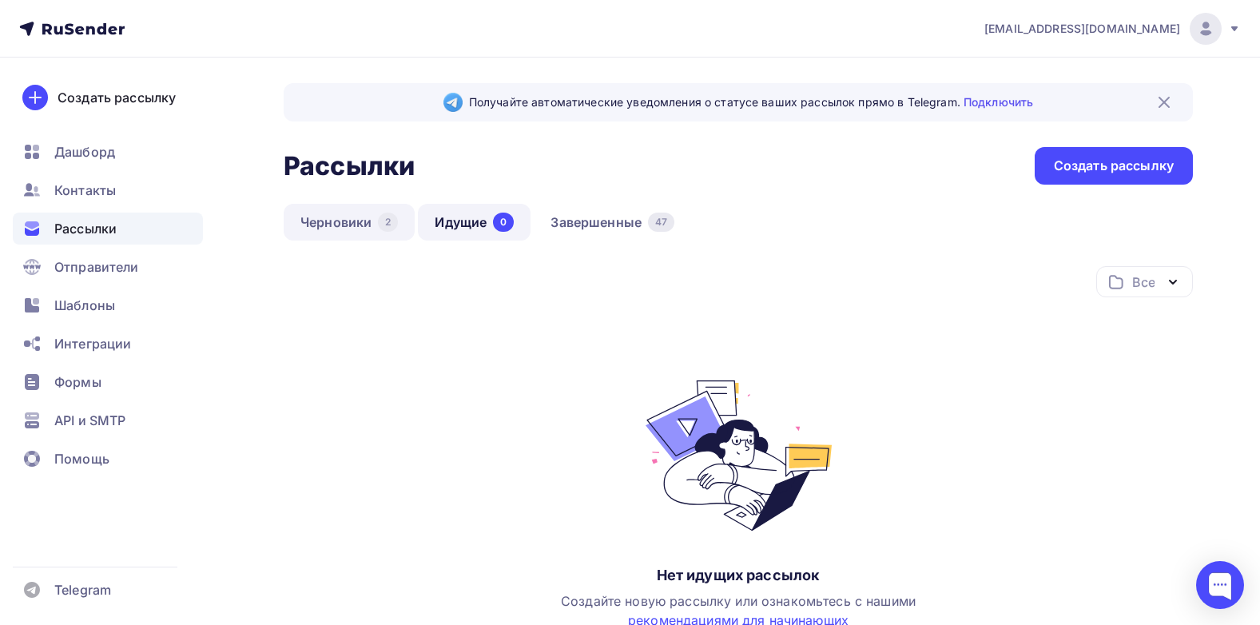
click at [329, 224] on link "Черновики 2" at bounding box center [349, 222] width 131 height 37
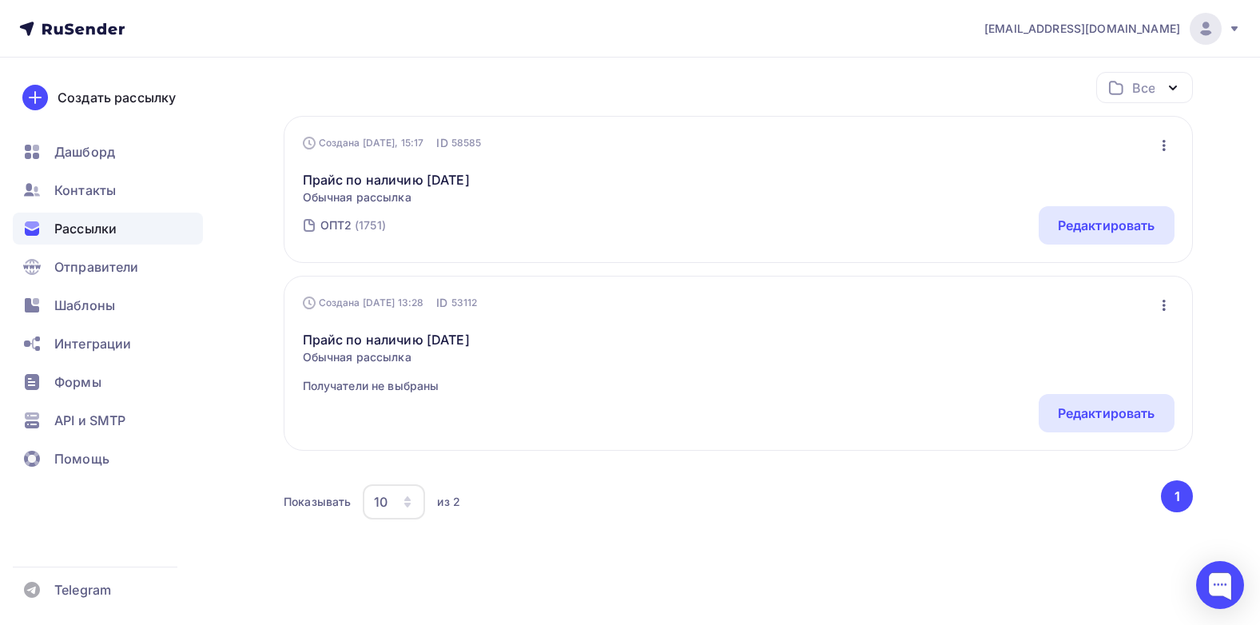
scroll to position [212, 0]
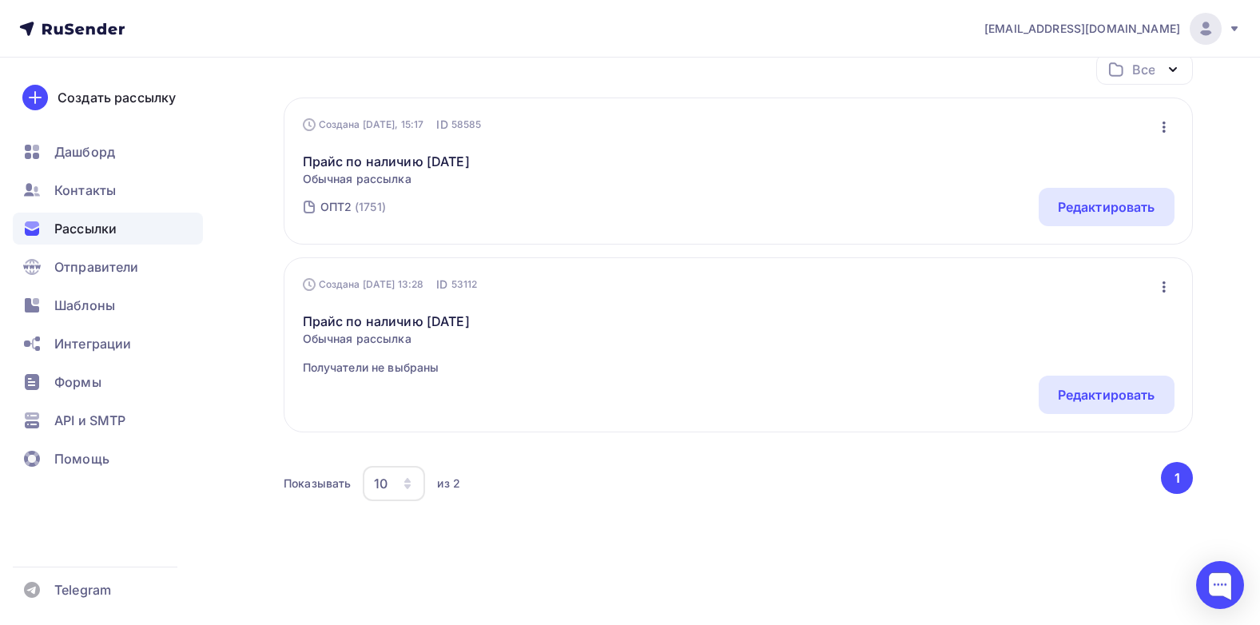
click at [1162, 279] on icon "button" at bounding box center [1163, 286] width 19 height 19
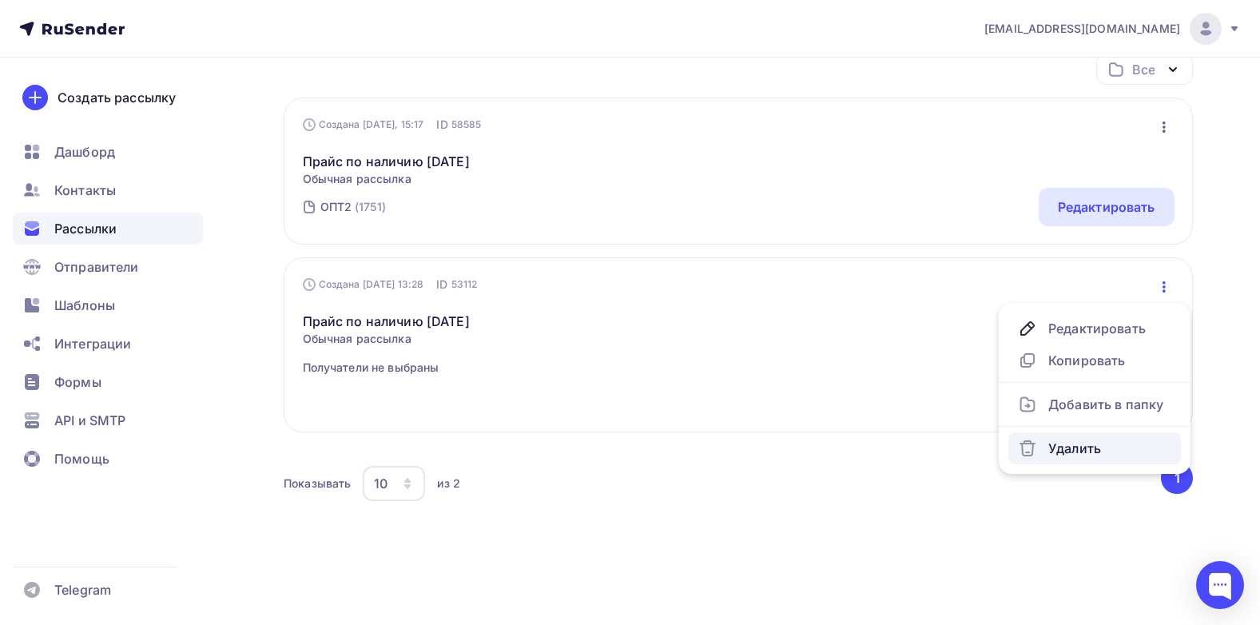
click at [1082, 444] on div "Удалить" at bounding box center [1094, 448] width 153 height 19
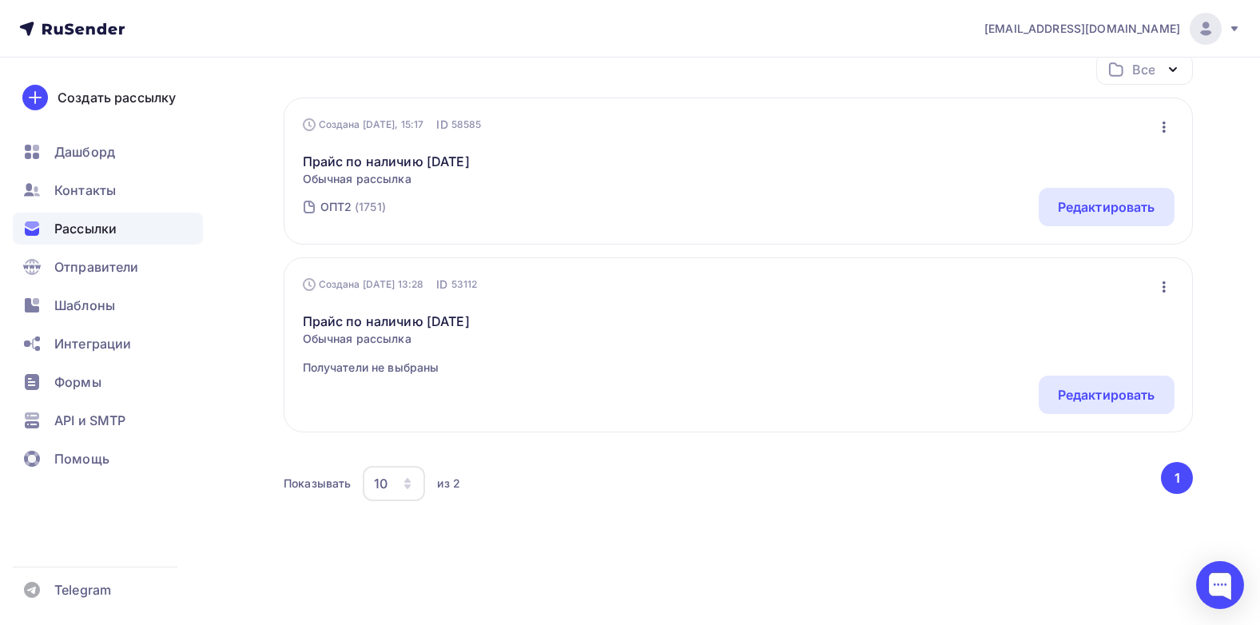
scroll to position [25, 0]
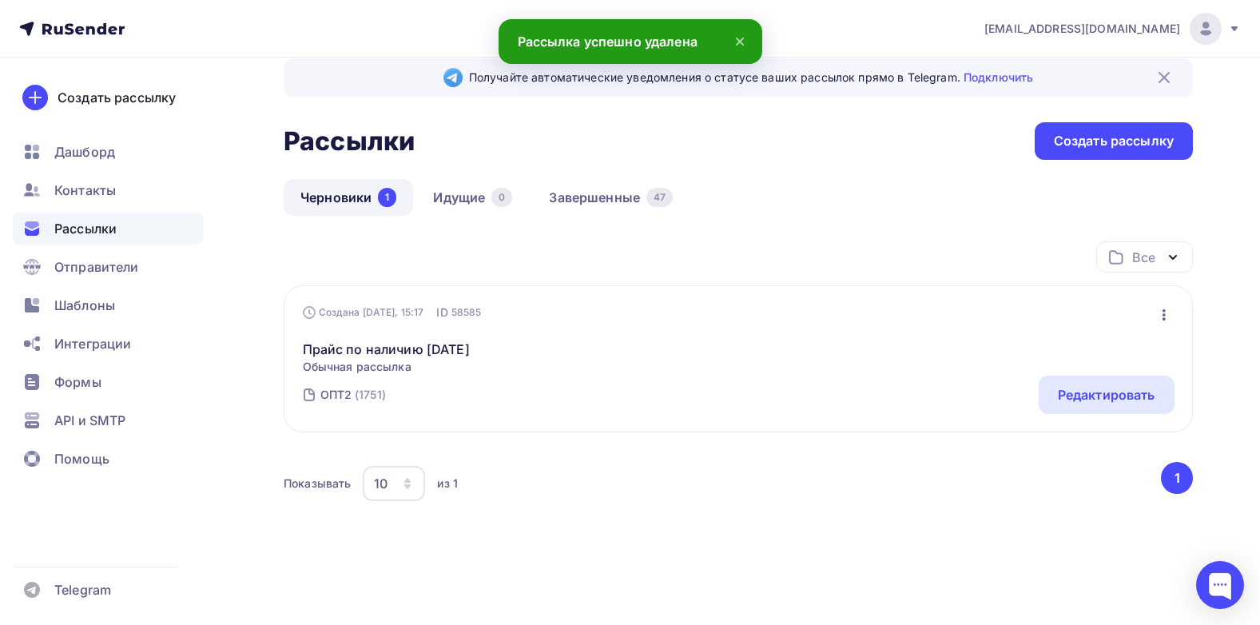
click at [1162, 315] on icon "button" at bounding box center [1163, 314] width 3 height 11
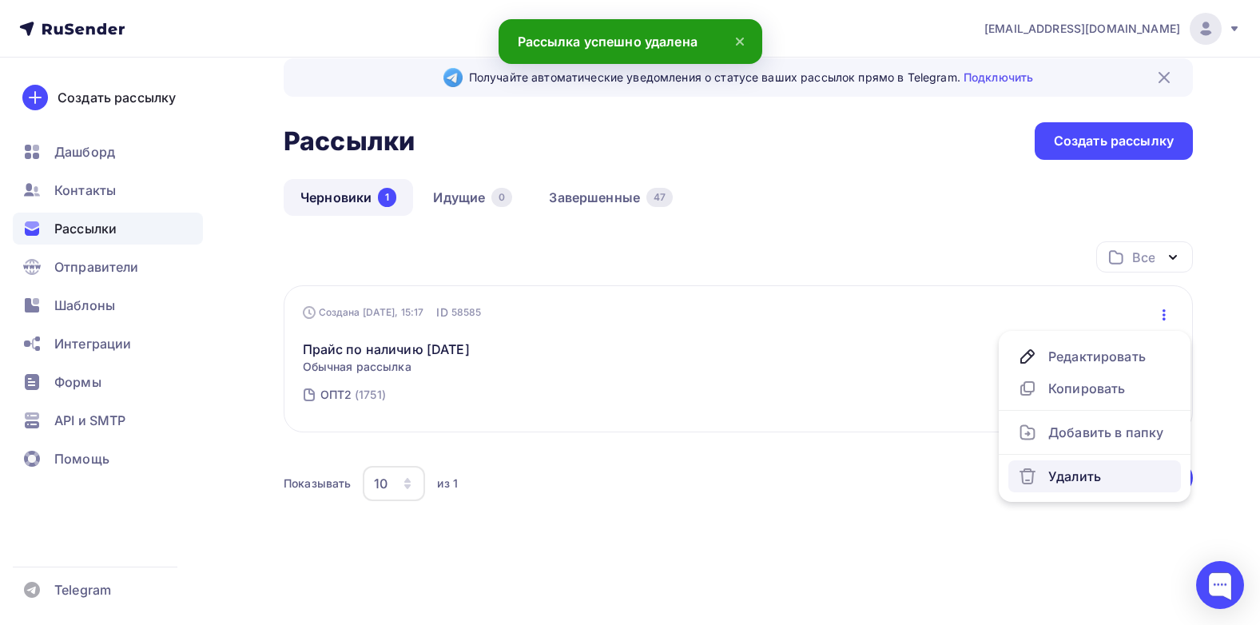
click at [1069, 476] on div "Удалить" at bounding box center [1094, 475] width 153 height 19
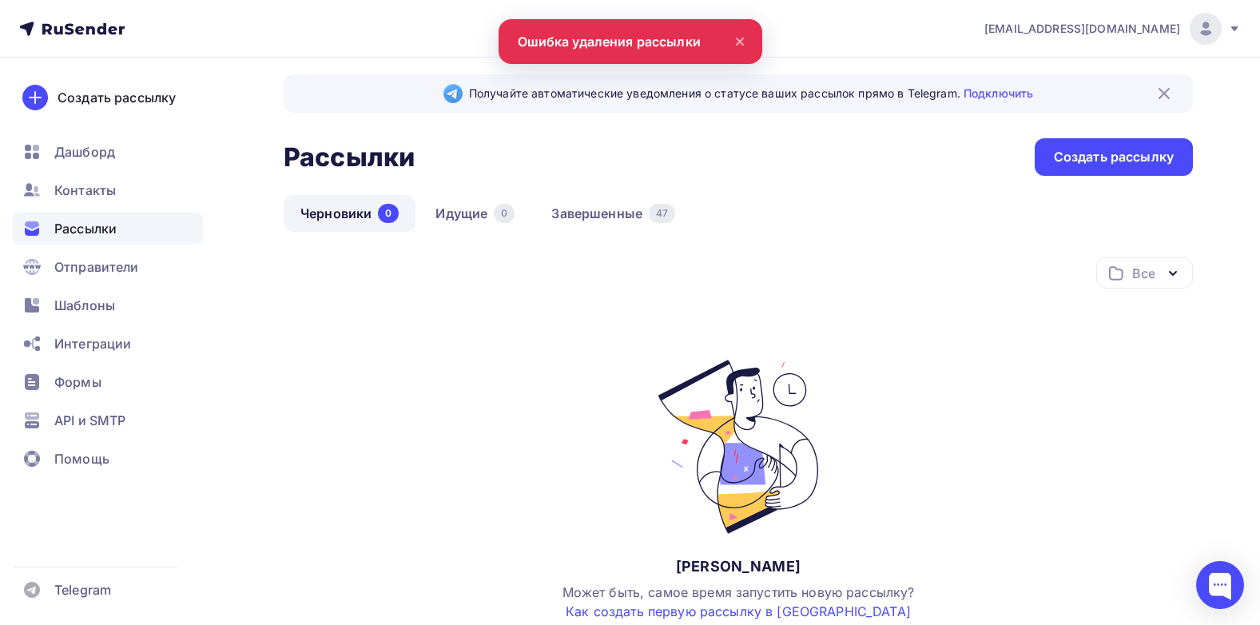
scroll to position [0, 0]
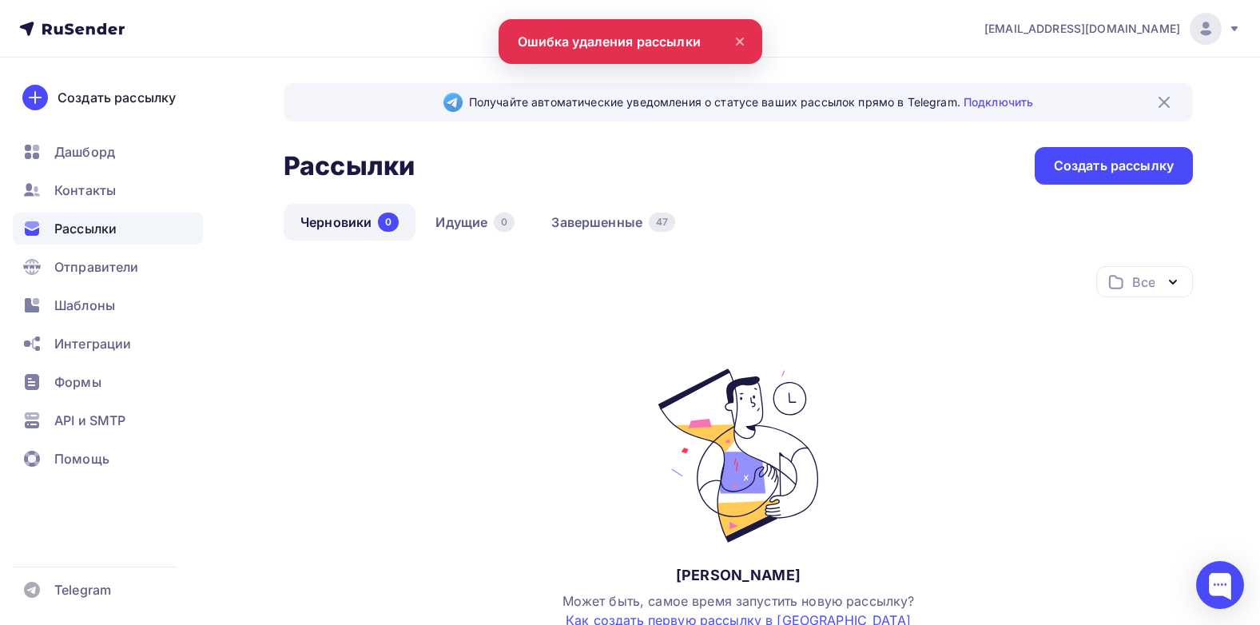
click at [919, 283] on div "Все Все папки Создать новую папку" at bounding box center [738, 288] width 909 height 44
click at [739, 34] on div "sontel12@mail.ru Аккаунт Тарифы Выйти Создать рассылку Дашборд Контакты Рассылк…" at bounding box center [630, 390] width 1260 height 781
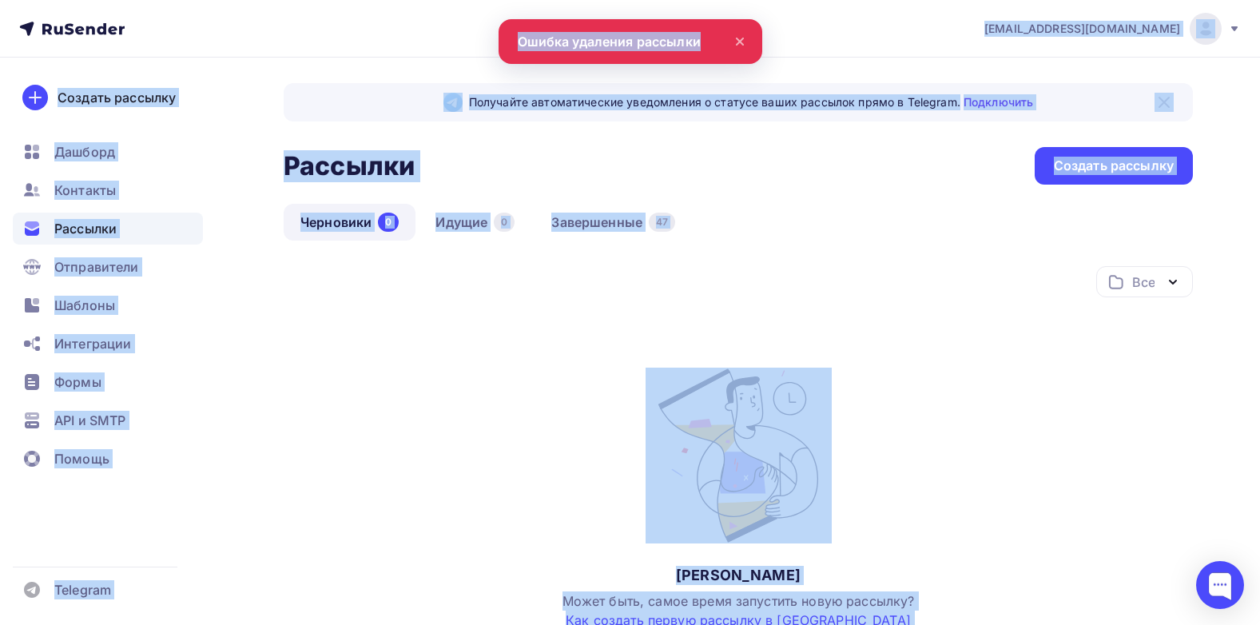
click at [905, 334] on div "Все Все папки Создать новую папку Нет черновиков Может быть, самое время запуст…" at bounding box center [738, 472] width 909 height 412
